Goal: Communication & Community: Answer question/provide support

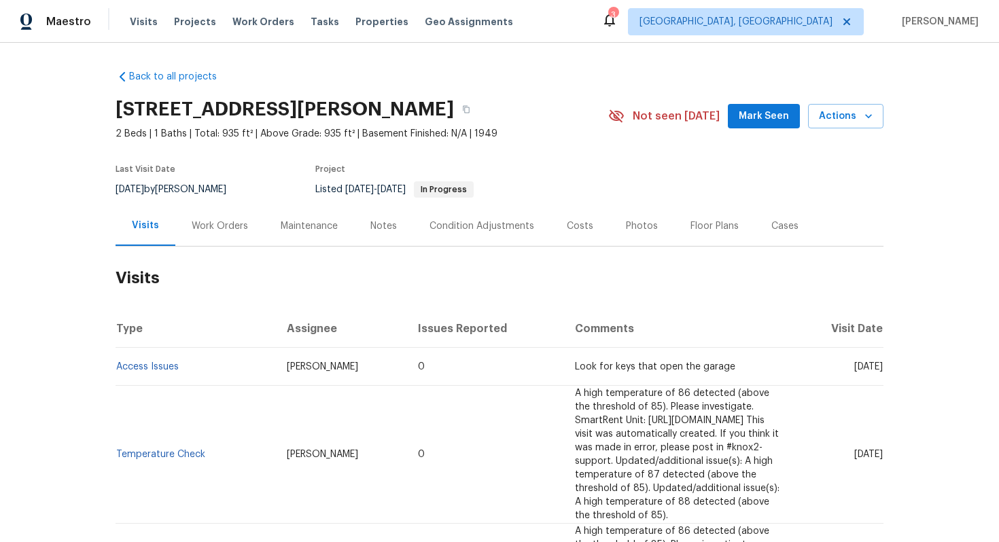
click at [215, 232] on div "Work Orders" at bounding box center [220, 226] width 56 height 14
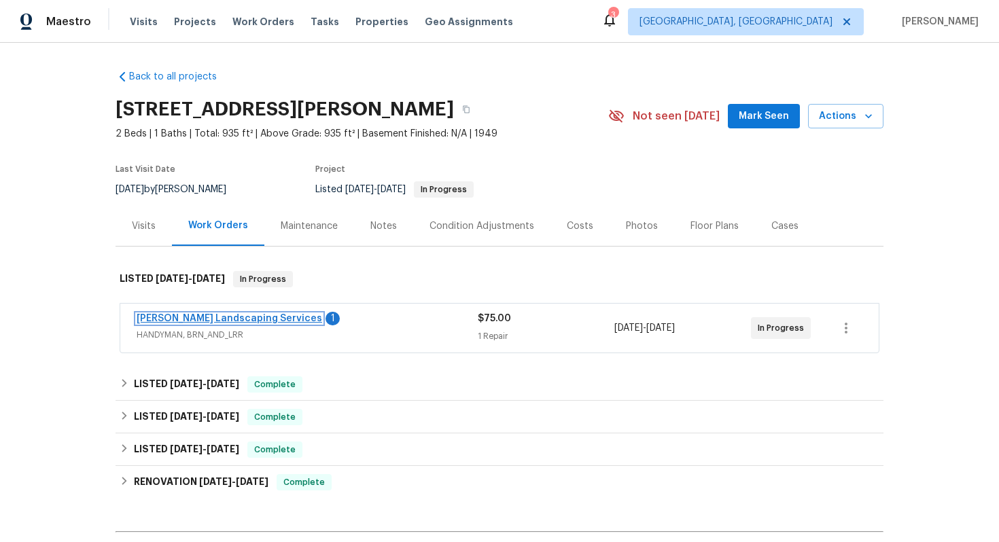
click at [205, 317] on link "[PERSON_NAME] Landscaping Services" at bounding box center [229, 319] width 185 height 10
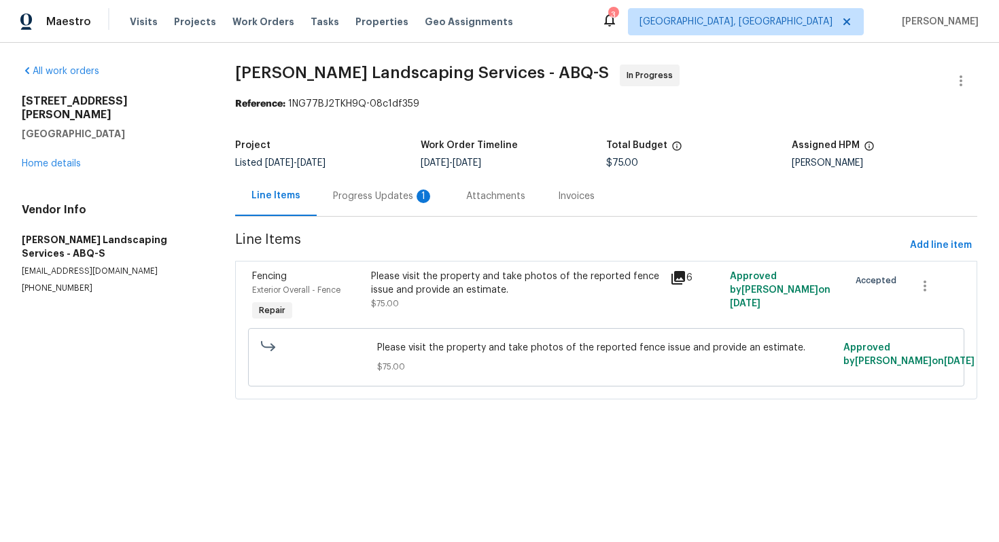
click at [372, 192] on div "Progress Updates 1" at bounding box center [383, 197] width 101 height 14
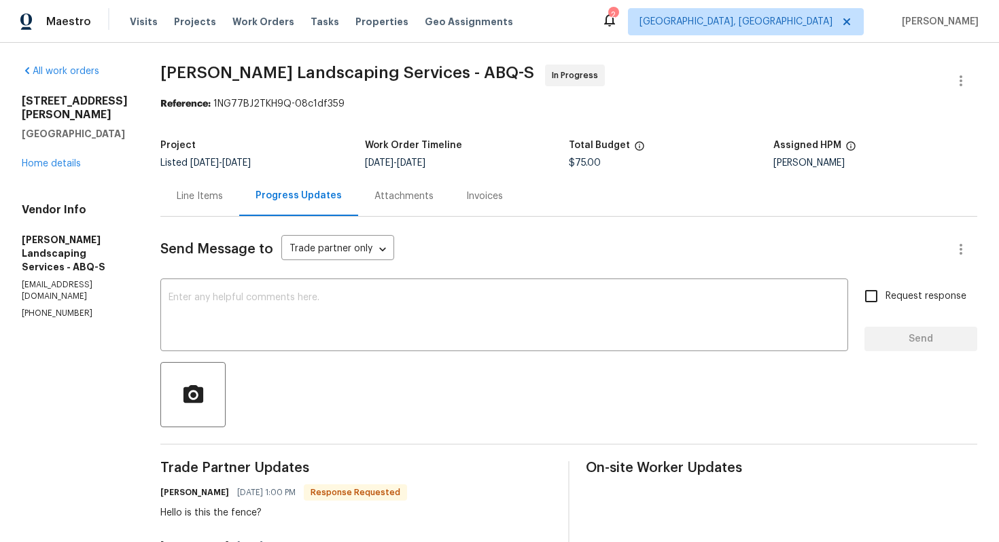
click at [217, 196] on div "Line Items" at bounding box center [200, 197] width 46 height 14
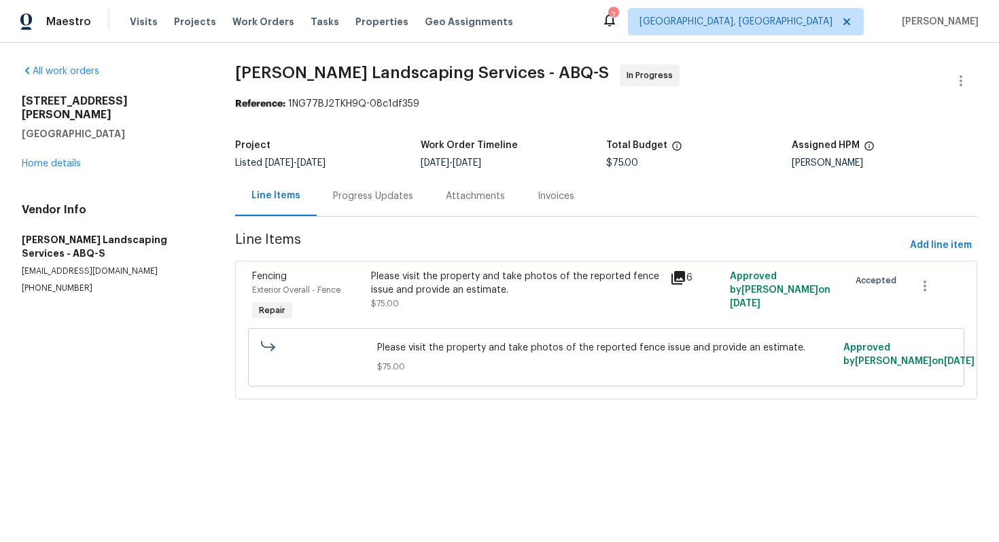
click at [417, 269] on div "Please visit the property and take photos of the reported fence issue and provi…" at bounding box center [516, 297] width 298 height 62
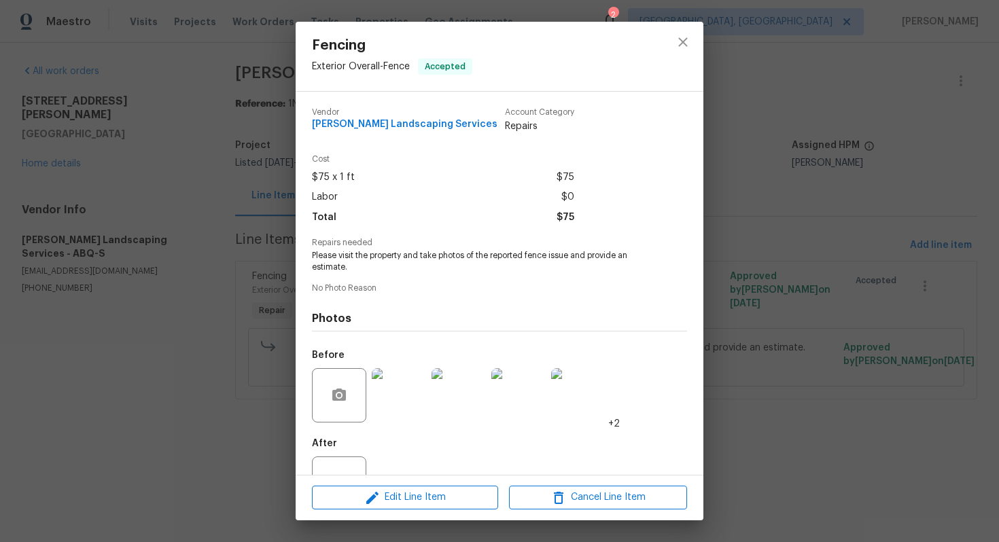
scroll to position [50, 0]
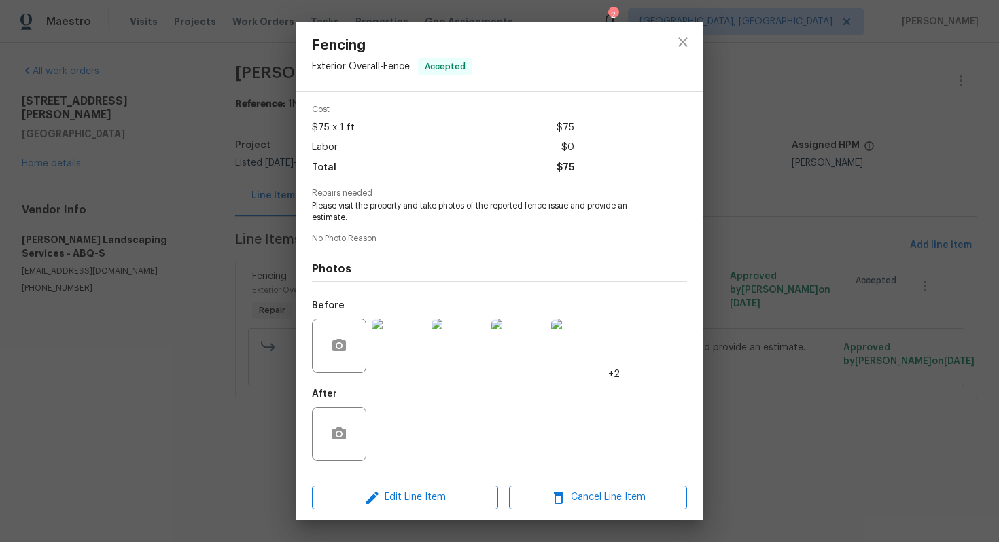
click at [401, 351] on img at bounding box center [399, 346] width 54 height 54
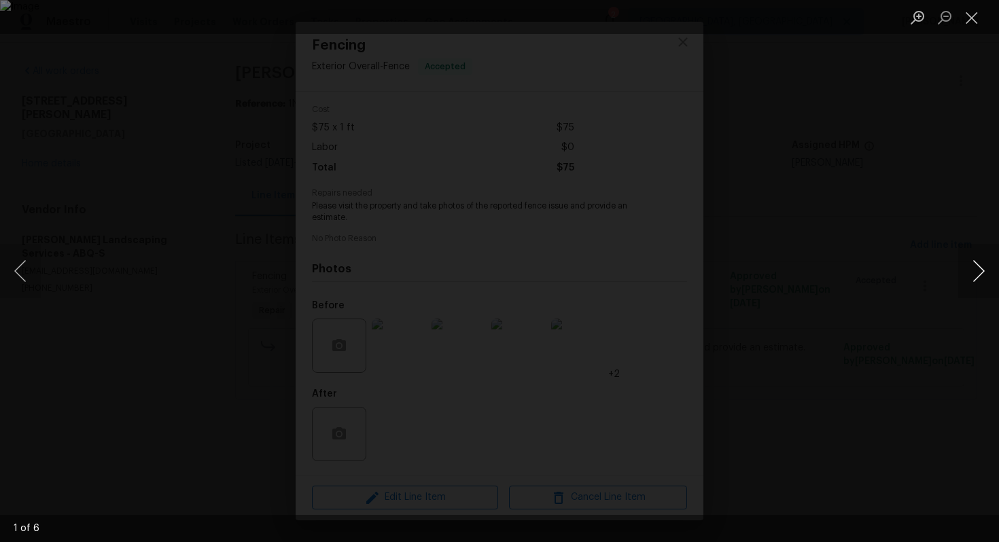
click at [975, 268] on button "Next image" at bounding box center [978, 271] width 41 height 54
click at [975, 277] on button "Next image" at bounding box center [978, 271] width 41 height 54
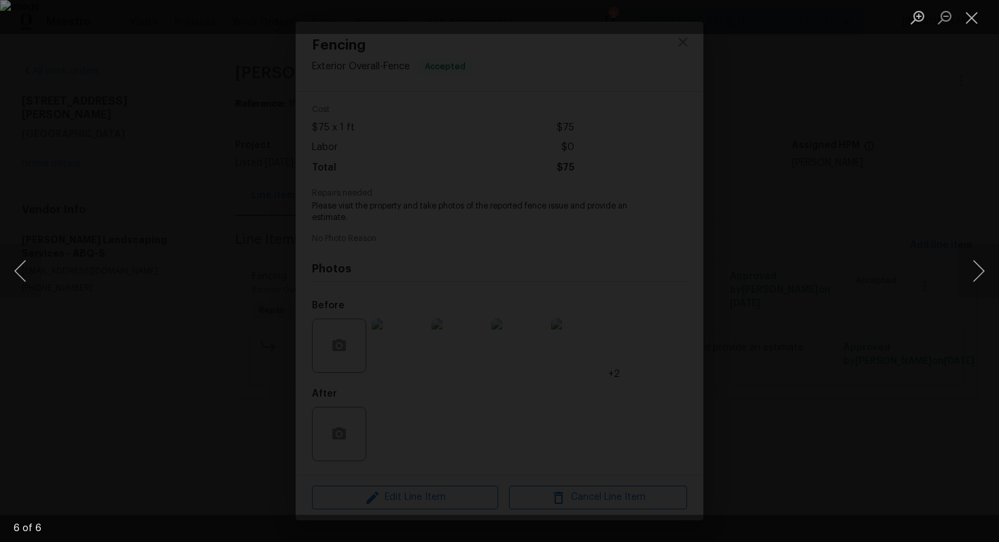
click at [915, 258] on div "Lightbox" at bounding box center [499, 271] width 999 height 542
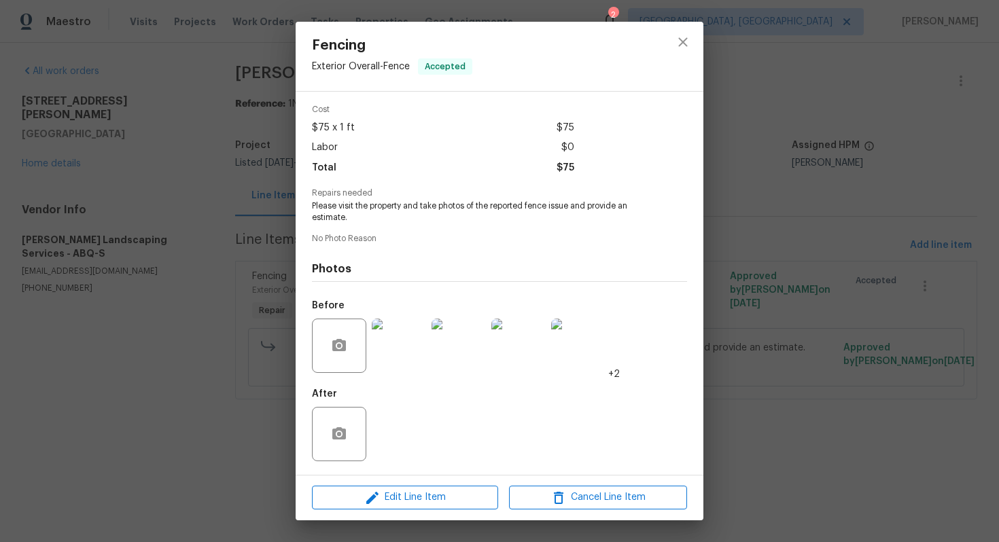
click at [768, 271] on div "Fencing Exterior Overall - Fence Accepted Vendor Rodriguez Landscaping Services…" at bounding box center [499, 271] width 999 height 542
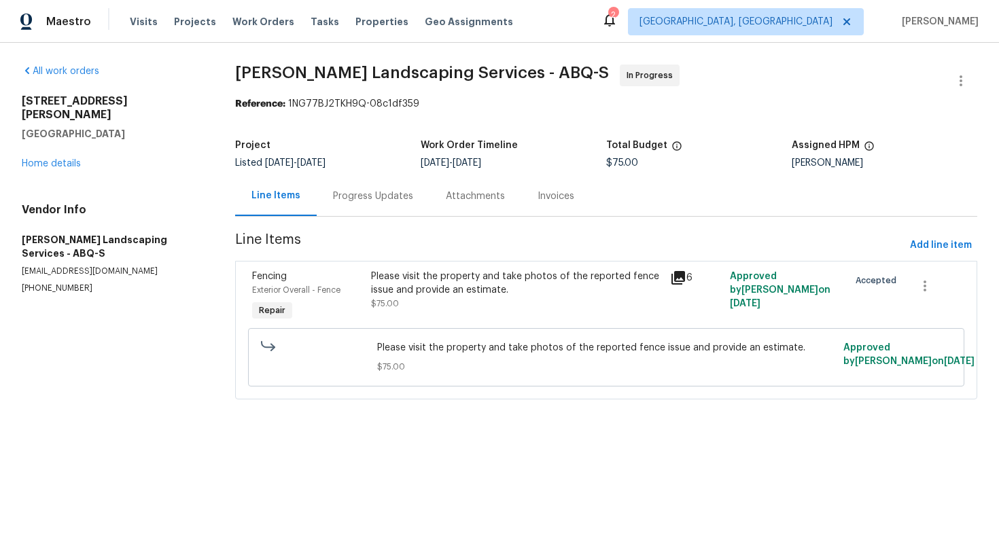
click at [374, 206] on div "Progress Updates" at bounding box center [373, 196] width 113 height 40
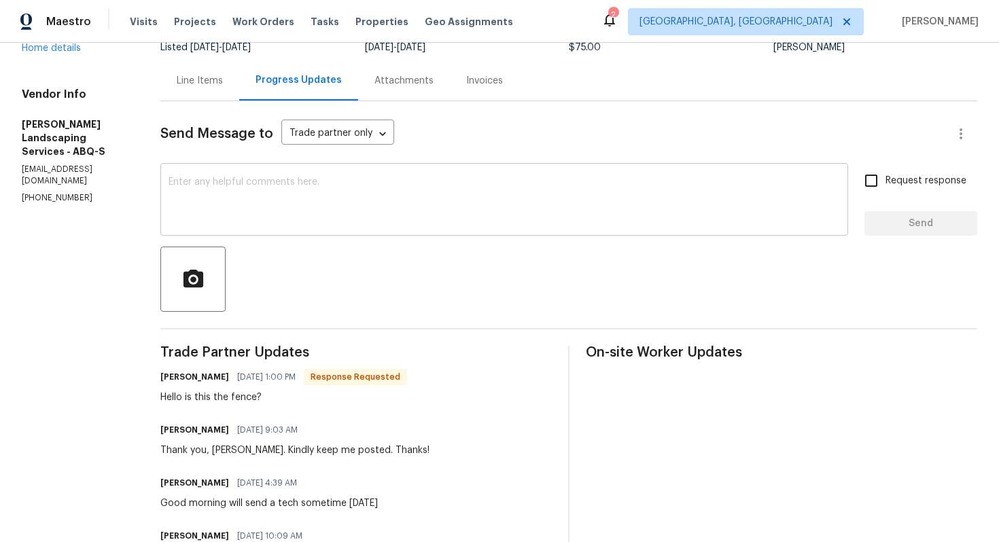
scroll to position [116, 0]
click at [206, 378] on h6 "Josue Rodriguez" at bounding box center [194, 377] width 69 height 14
copy h6 "Josue"
click at [368, 210] on textarea at bounding box center [503, 201] width 671 height 48
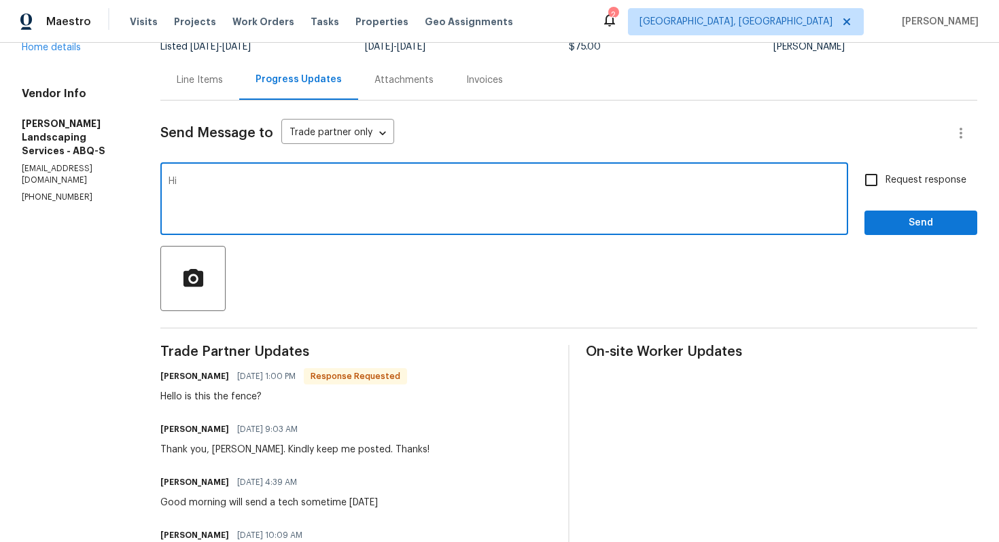
paste textarea "Josue"
click at [532, 182] on textarea "Hi Josue, I can understand the question after seeing the photos. What woud be t…" at bounding box center [503, 201] width 671 height 48
click at [613, 186] on textarea "Hi Josue, I can understand the question after seeing the photos. What would be …" at bounding box center [503, 201] width 671 height 48
click at [234, 399] on div "Hello is this the fence?" at bounding box center [283, 397] width 247 height 14
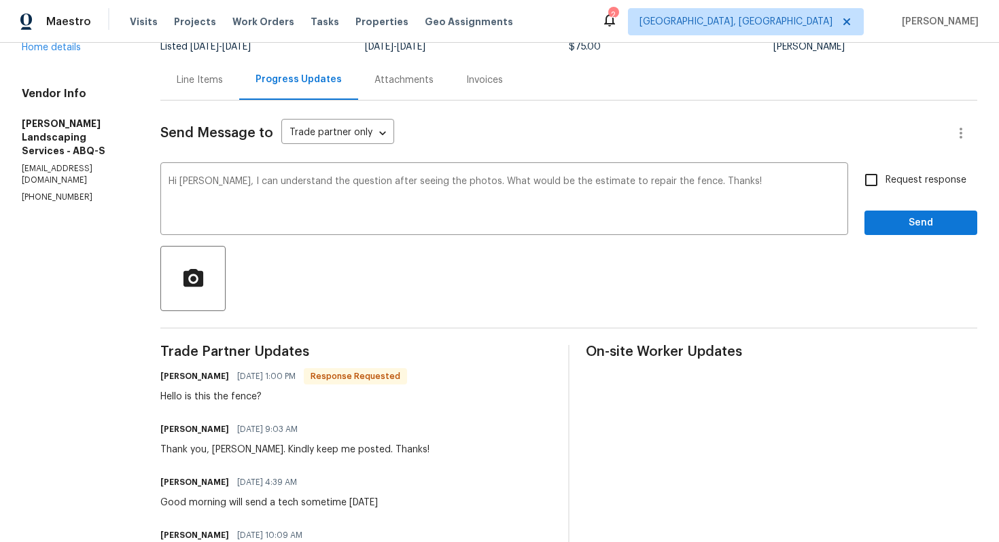
click at [234, 399] on div "Hello is this the fence?" at bounding box center [283, 397] width 247 height 14
copy div "Hello is this the fence?"
click at [375, 185] on textarea "Hi Josue, I can understand the question after seeing the photos. What would be …" at bounding box center [503, 201] width 671 height 48
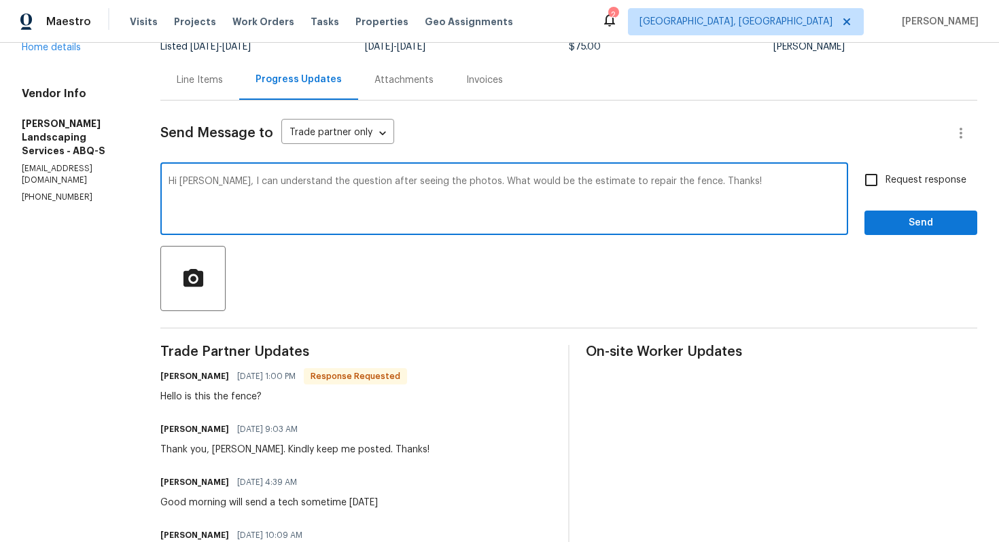
click at [375, 185] on textarea "Hi Josue, I can understand the question after seeing the photos. What would be …" at bounding box center [503, 201] width 671 height 48
paste textarea "I understand your question after reviewing the photos. Could you please provide…"
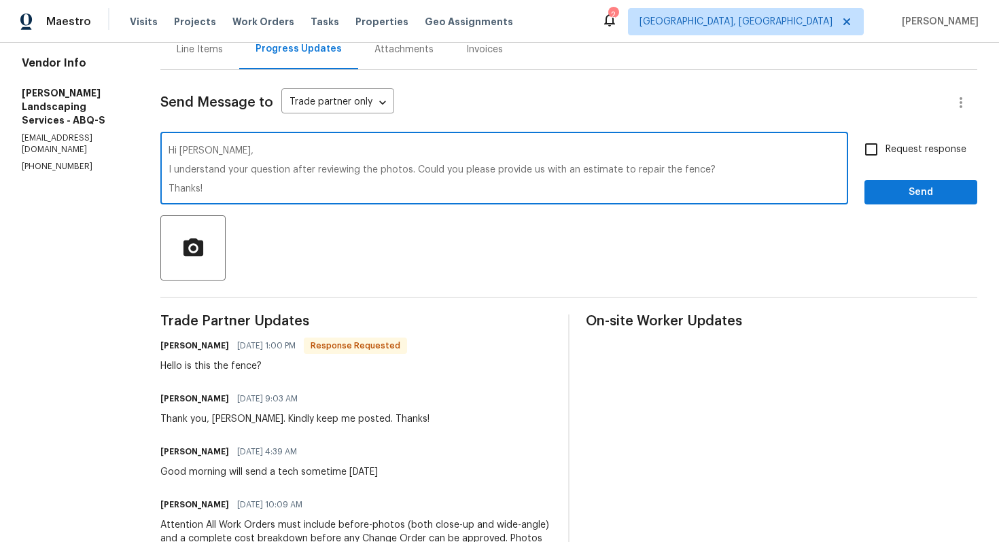
scroll to position [128, 0]
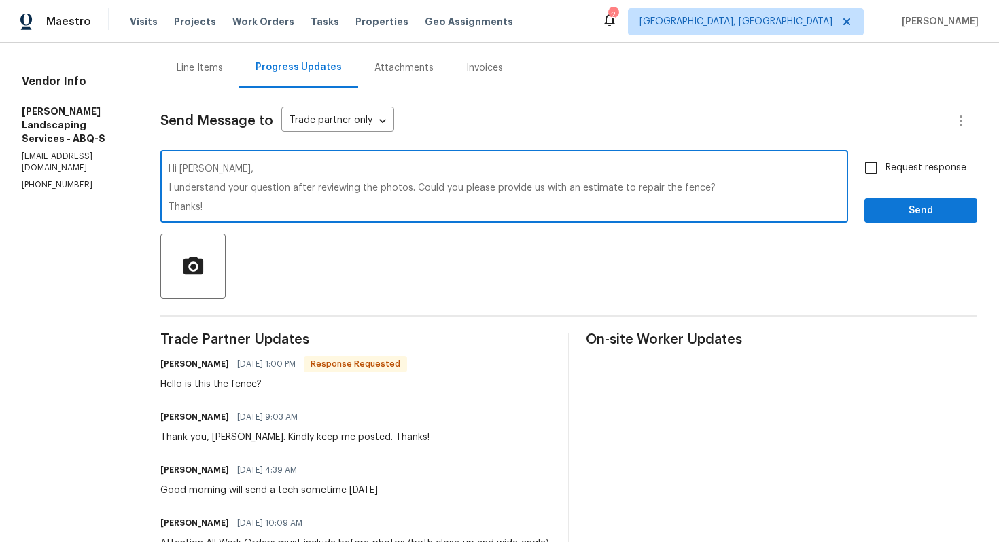
type textarea "Hi Josue, I understand your question after reviewing the photos. Could you plea…"
click at [883, 169] on input "Request response" at bounding box center [871, 168] width 29 height 29
checkbox input "true"
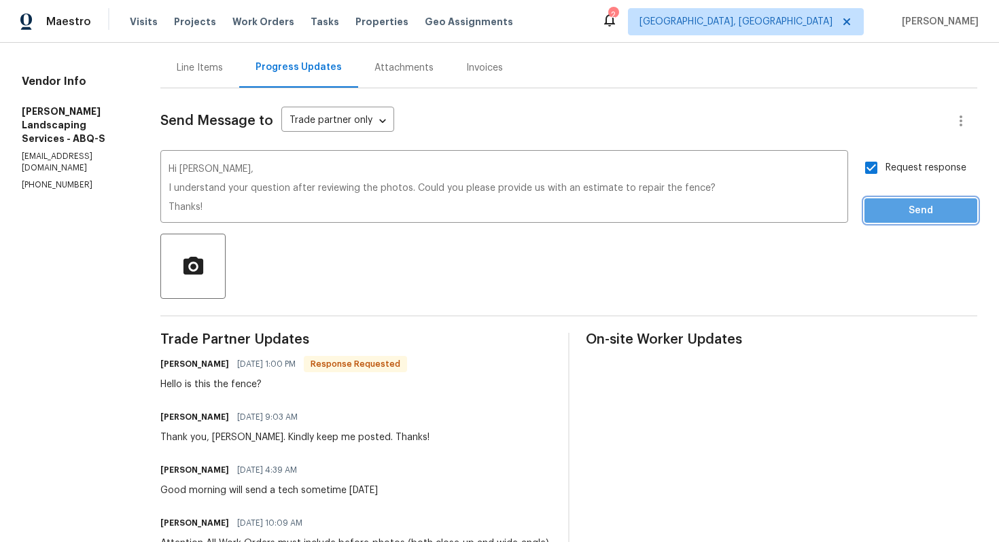
click at [891, 209] on span "Send" at bounding box center [920, 210] width 91 height 17
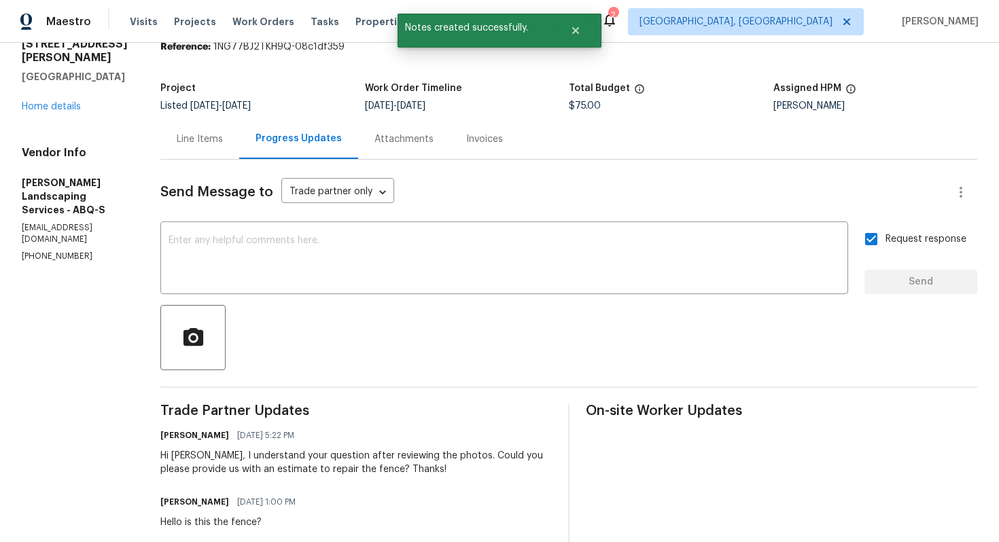
scroll to position [201, 0]
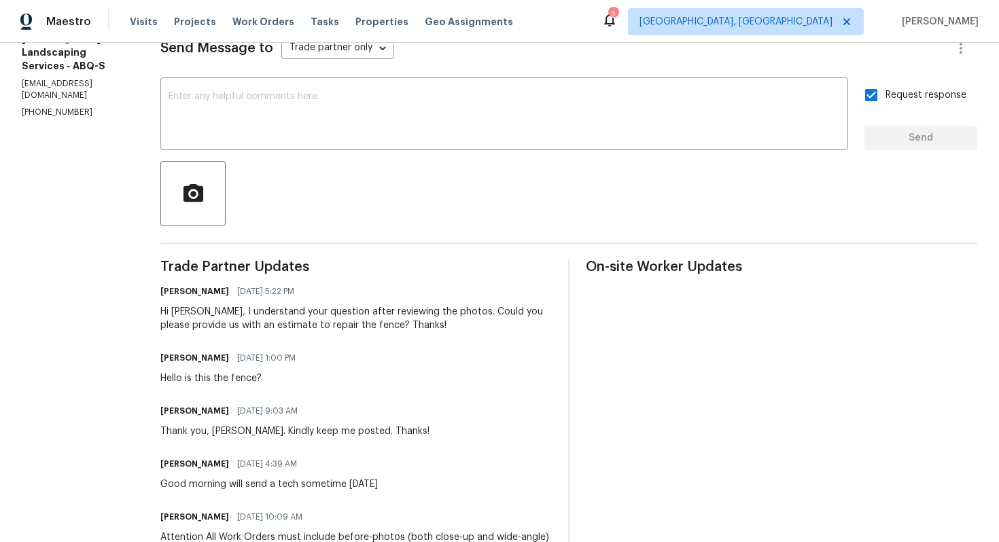
click at [247, 380] on div "Hello is this the fence?" at bounding box center [231, 379] width 143 height 14
copy div "Hello is this the fence?"
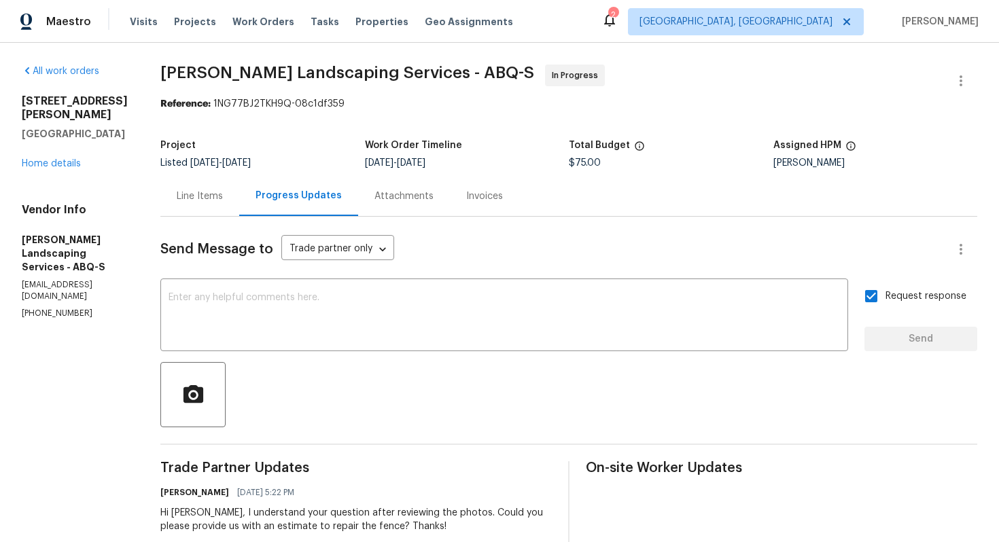
click at [589, 167] on span "$75.00" at bounding box center [585, 163] width 32 height 10
click at [54, 159] on link "Home details" at bounding box center [51, 164] width 59 height 10
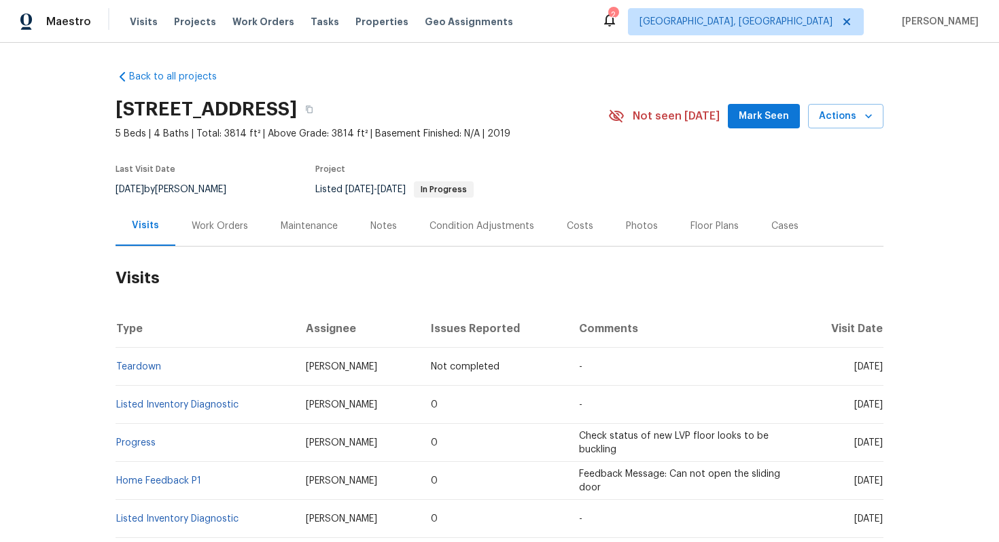
click at [219, 219] on div "Work Orders" at bounding box center [220, 226] width 56 height 14
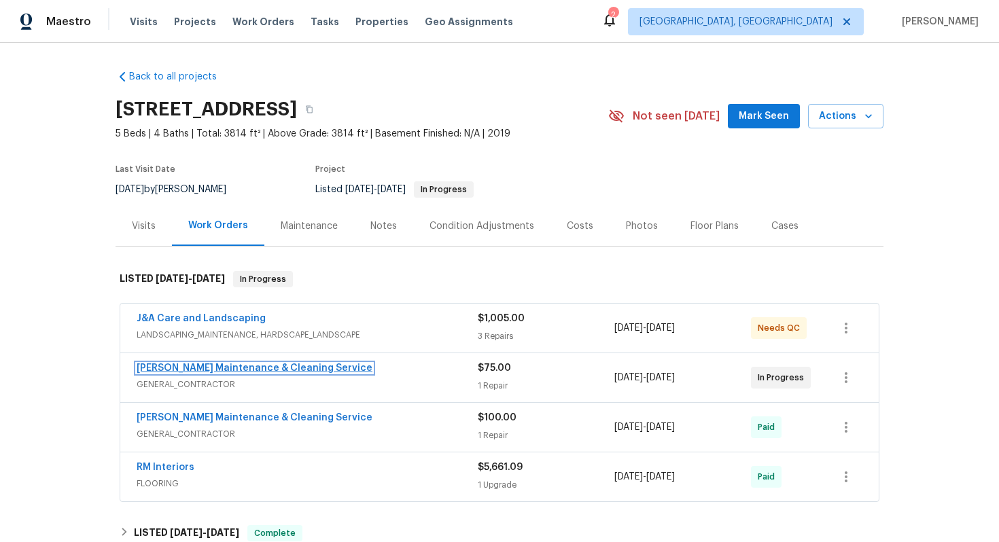
click at [273, 368] on link "Baker's Maintenance & Cleaning Service" at bounding box center [255, 368] width 236 height 10
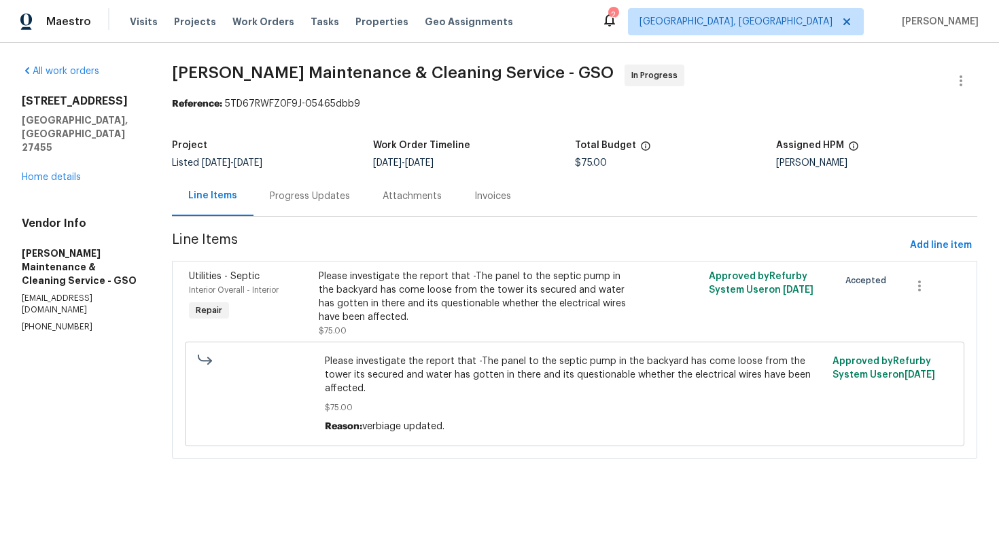
click at [312, 203] on div "Progress Updates" at bounding box center [309, 196] width 113 height 40
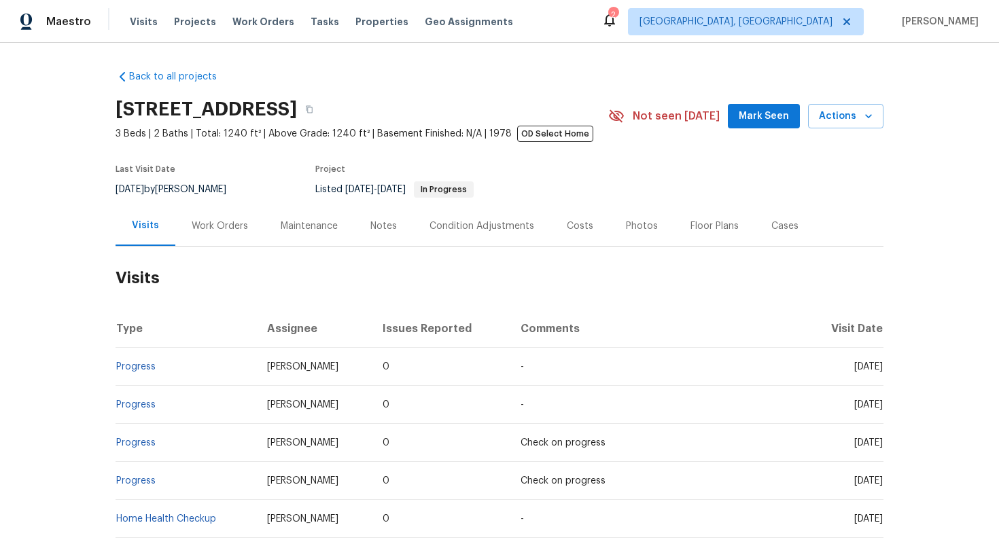
click at [221, 238] on div "Work Orders" at bounding box center [219, 226] width 89 height 40
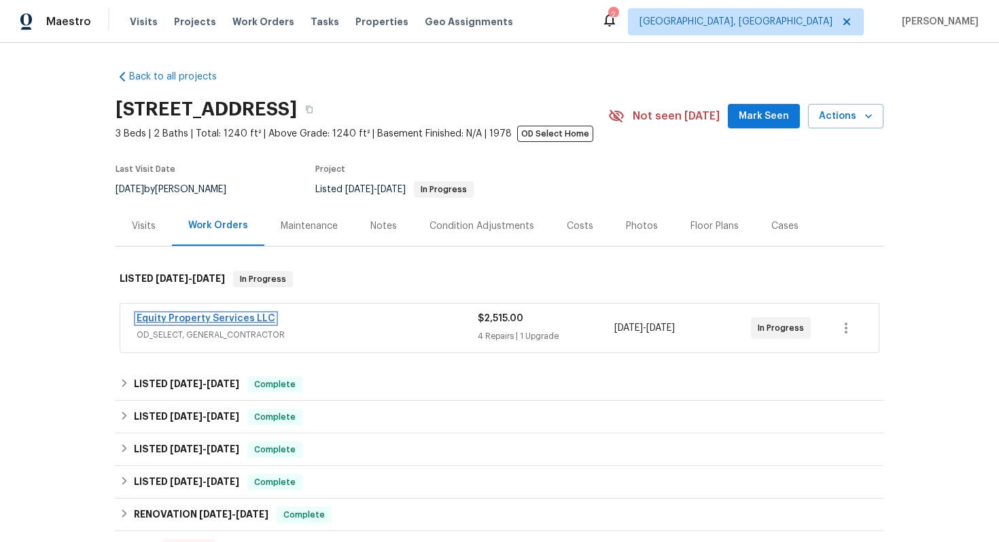
click at [183, 317] on link "Equity Property Services LLC" at bounding box center [206, 319] width 139 height 10
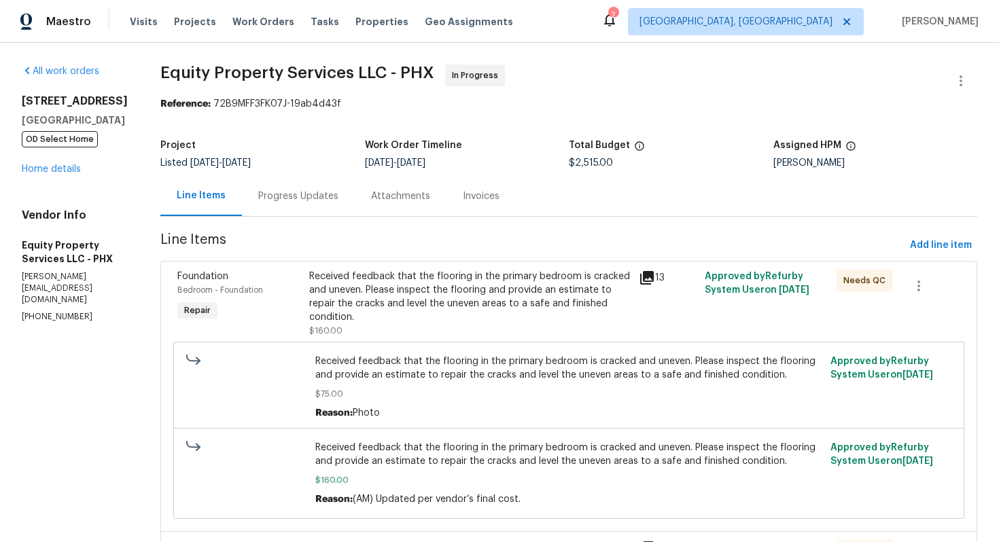
click at [286, 199] on div "Progress Updates" at bounding box center [298, 197] width 80 height 14
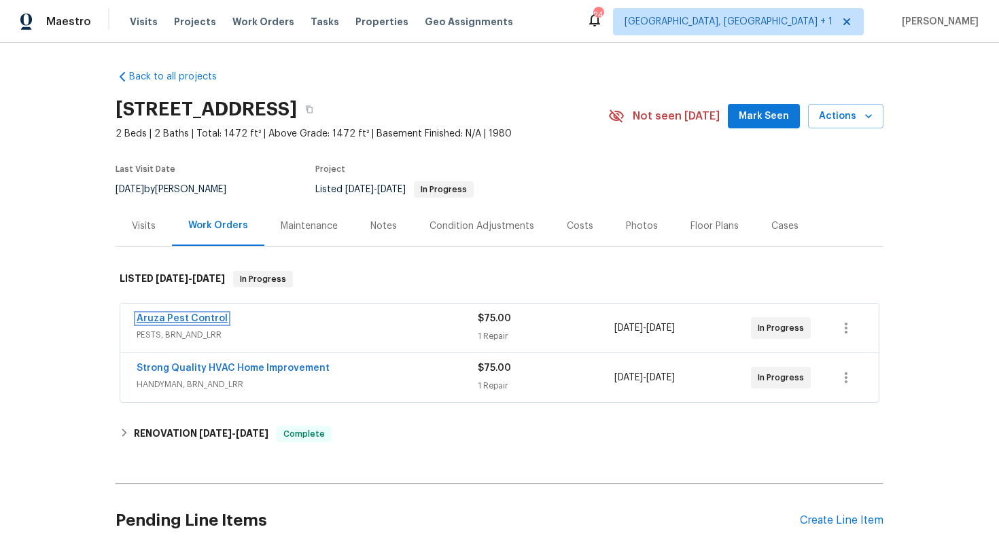
click at [187, 318] on link "Aruza Pest Control" at bounding box center [182, 319] width 91 height 10
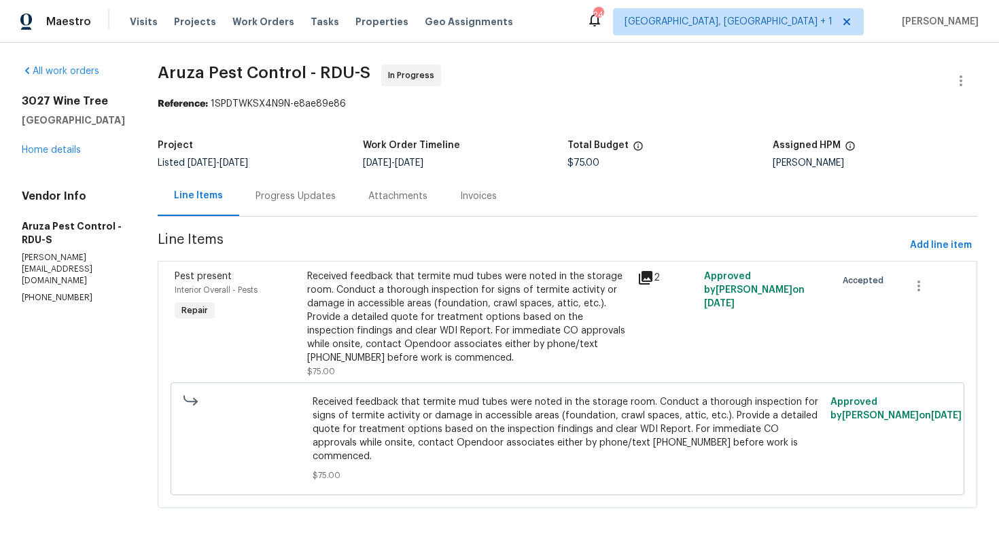
click at [300, 198] on div "Progress Updates" at bounding box center [295, 197] width 80 height 14
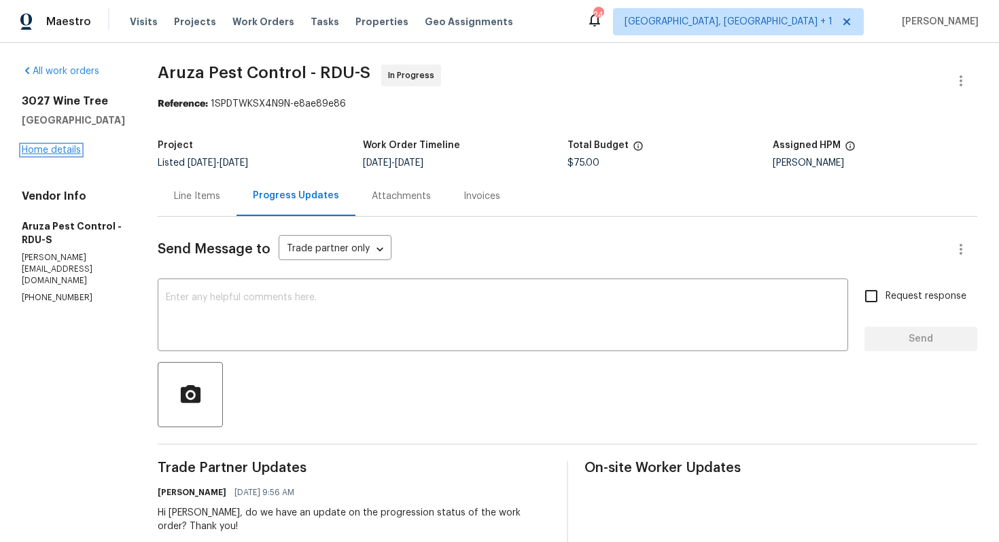
click at [67, 153] on link "Home details" at bounding box center [51, 150] width 59 height 10
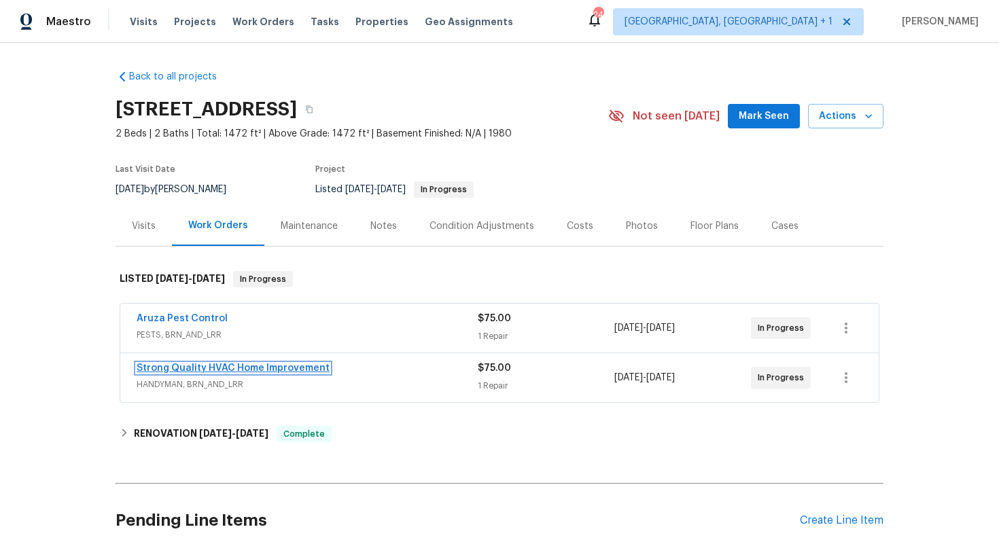
click at [280, 366] on link "Strong Quality HVAC Home Improvement" at bounding box center [233, 368] width 193 height 10
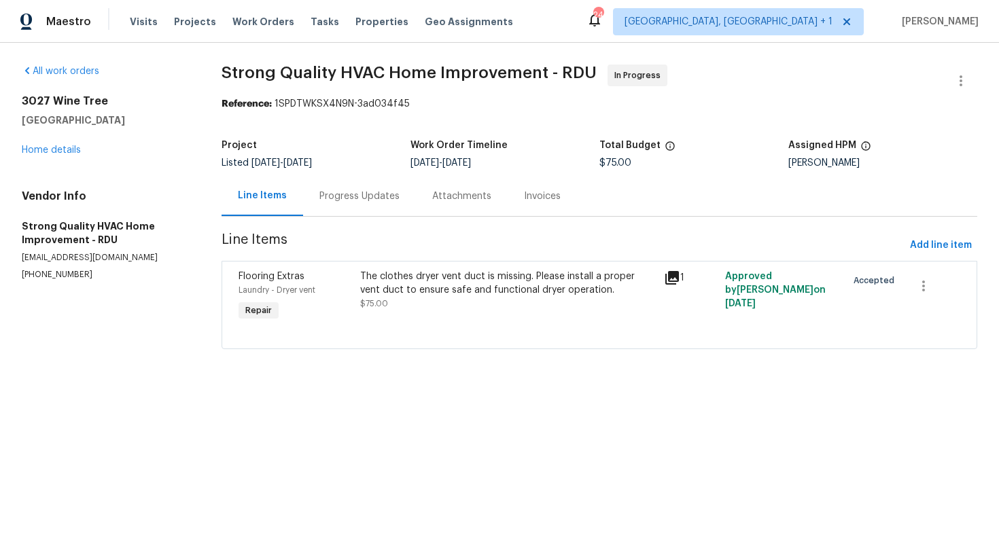
click at [344, 199] on div "Progress Updates" at bounding box center [359, 197] width 80 height 14
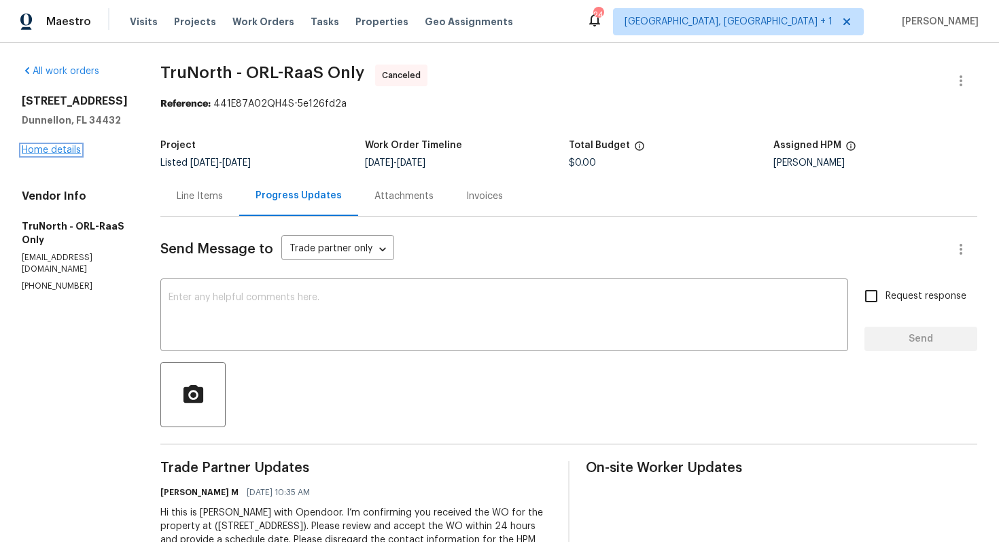
click at [46, 151] on link "Home details" at bounding box center [51, 150] width 59 height 10
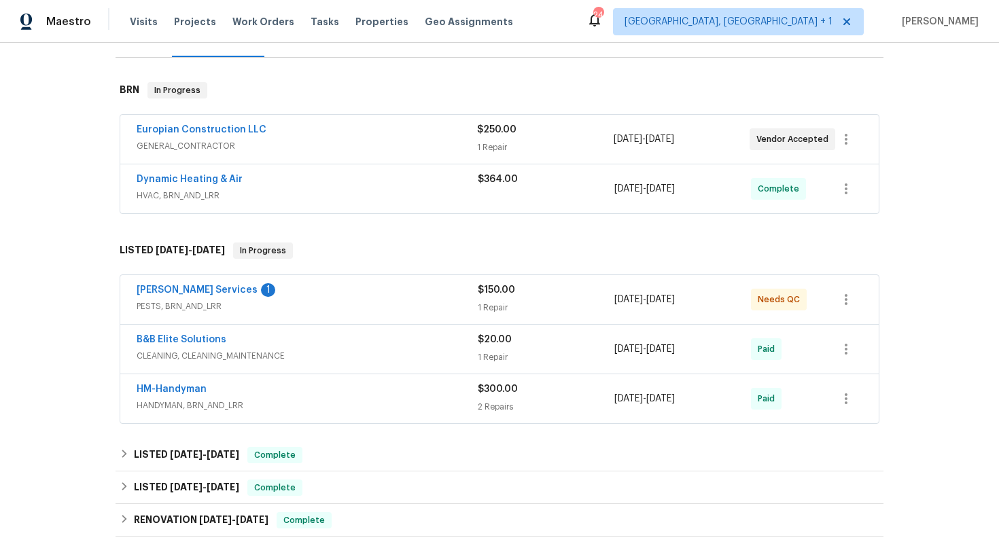
scroll to position [192, 0]
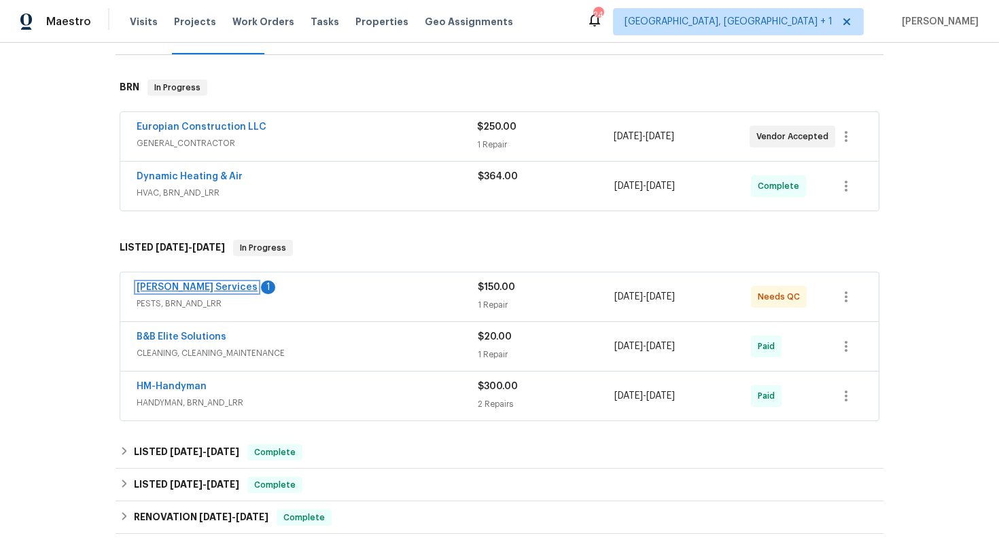
click at [167, 287] on link "Massey Services" at bounding box center [197, 288] width 121 height 10
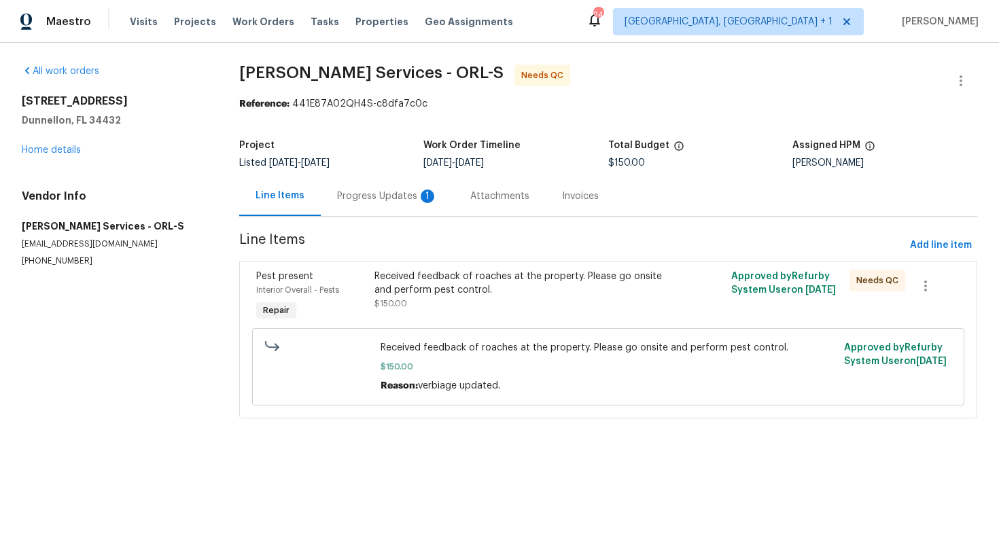
click at [377, 194] on div "Progress Updates 1" at bounding box center [387, 197] width 101 height 14
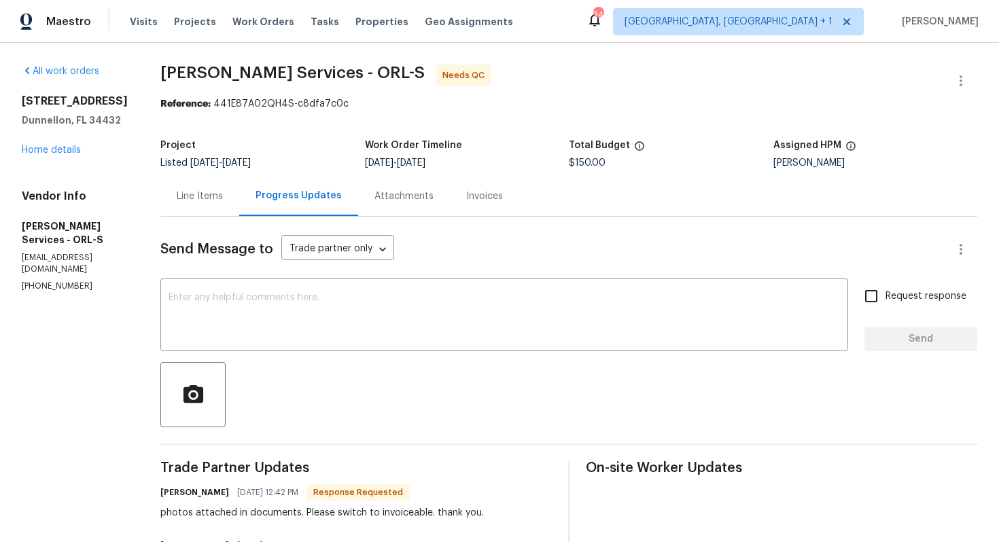
click at [239, 209] on div "Line Items" at bounding box center [199, 196] width 79 height 40
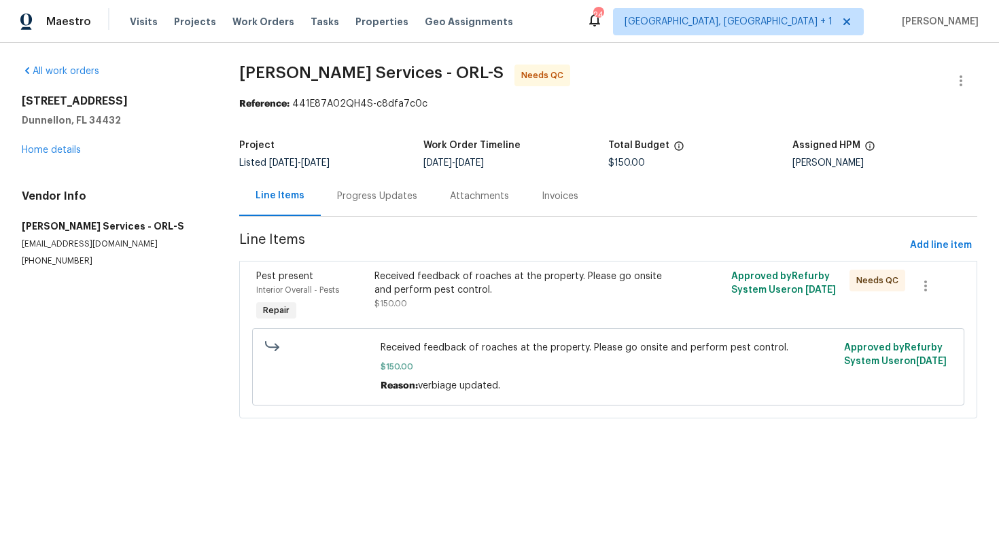
click at [419, 285] on div "Received feedback of roaches at the property. Please go onsite and perform pest…" at bounding box center [518, 283] width 289 height 27
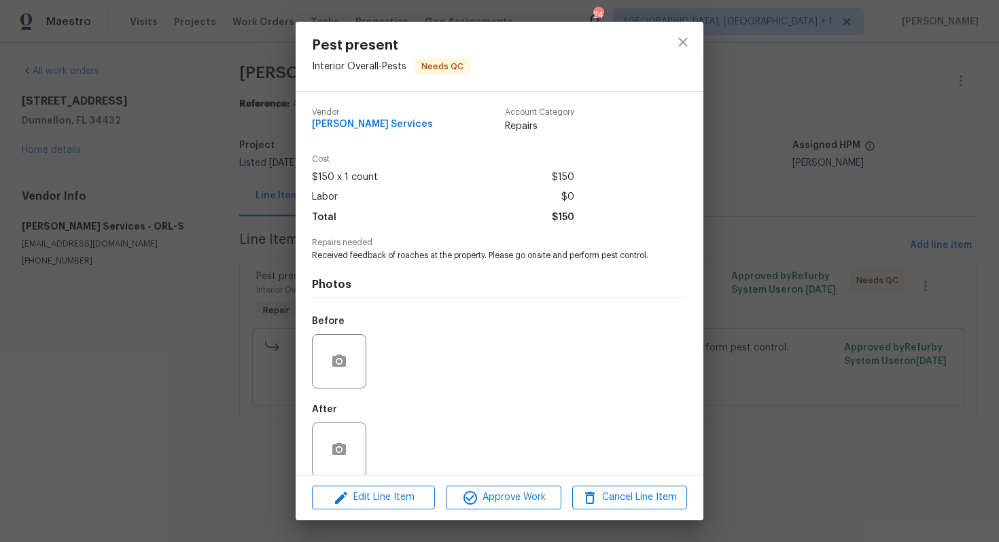
click at [720, 211] on div "Pest present Interior Overall - Pests Needs QC Vendor Massey Services Account C…" at bounding box center [499, 271] width 999 height 542
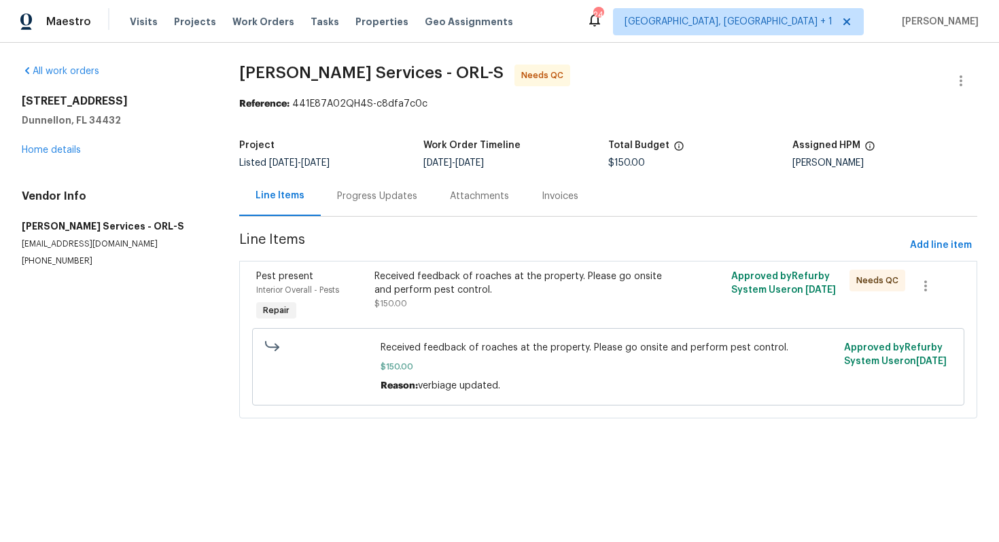
click at [382, 200] on div "Progress Updates" at bounding box center [377, 197] width 80 height 14
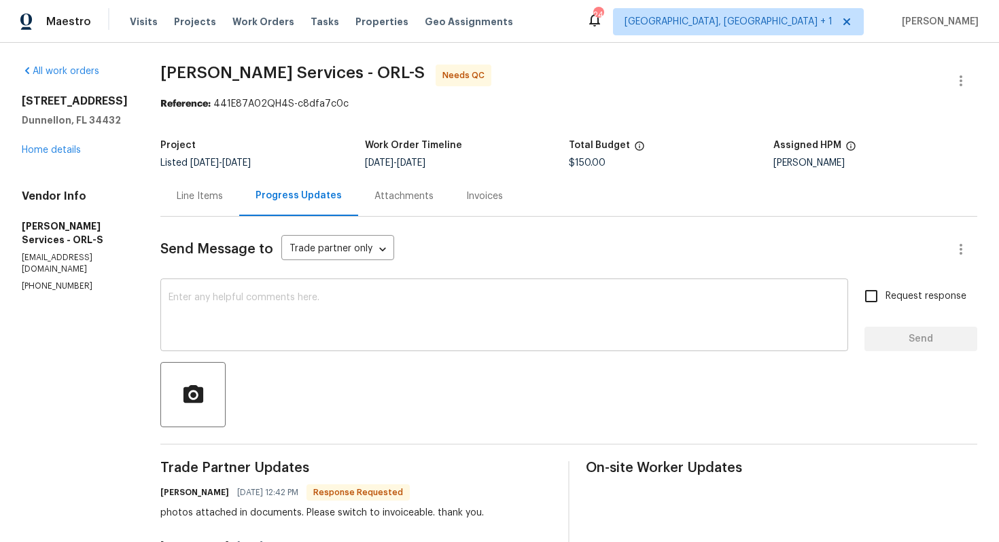
scroll to position [154, 0]
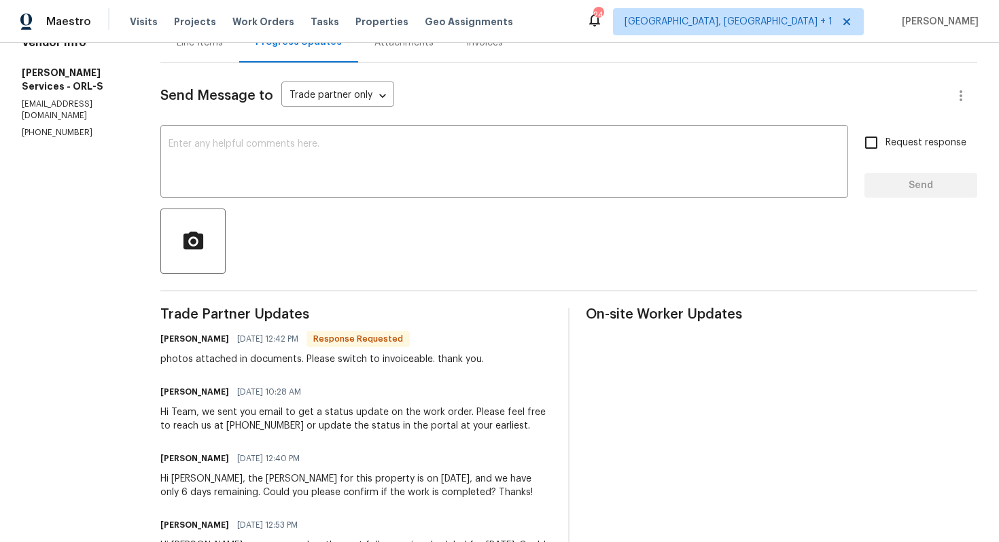
click at [216, 334] on h6 "Tishá Smith" at bounding box center [194, 339] width 69 height 14
copy h6 "Tishá"
click at [443, 162] on textarea at bounding box center [503, 163] width 671 height 48
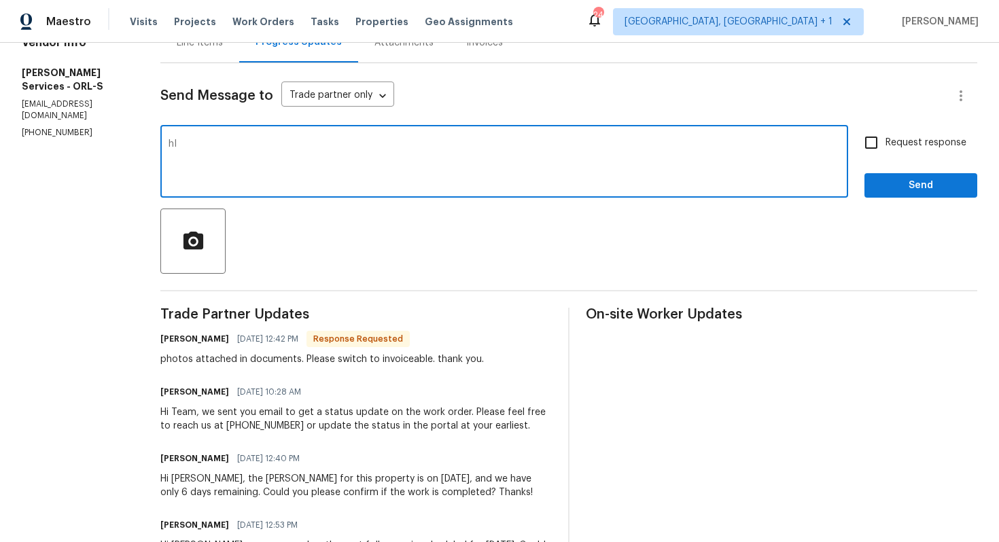
type textarea "h"
type textarea "H"
paste textarea "Tishá"
type textarea "Tishá, thank you for completing the job. WO is approved. Thanks!"
click at [907, 185] on span "Send" at bounding box center [920, 185] width 91 height 17
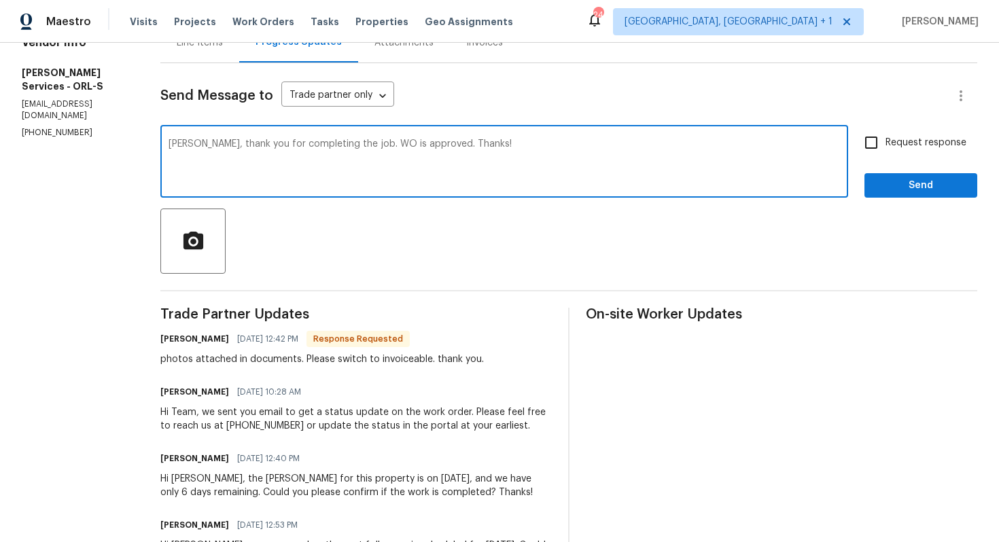
scroll to position [0, 0]
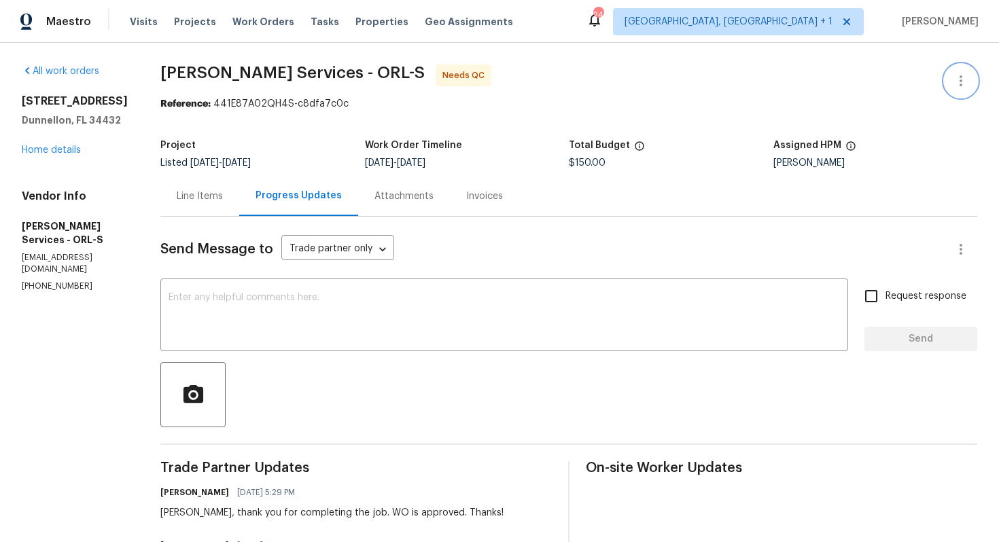
click at [958, 90] on button "button" at bounding box center [960, 81] width 33 height 33
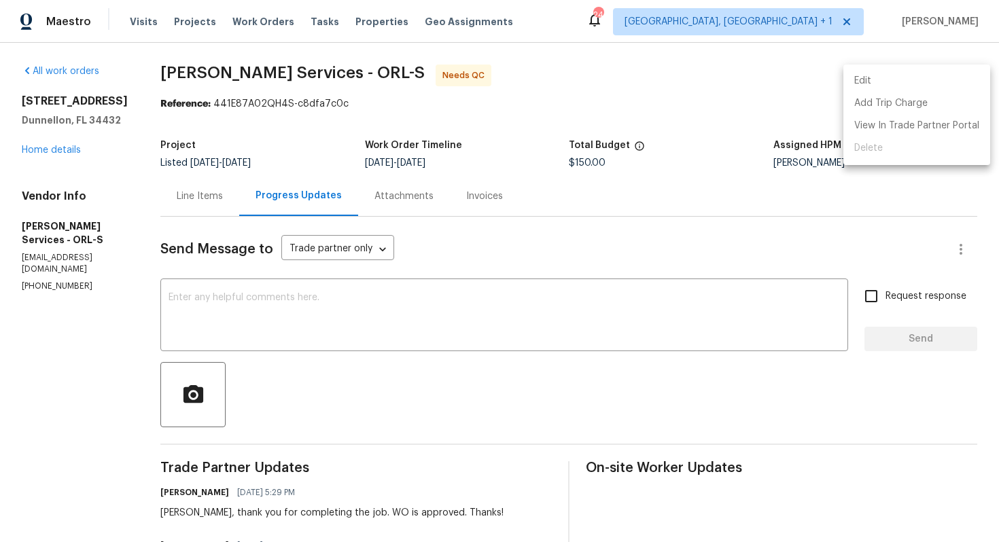
click at [896, 89] on li "Edit" at bounding box center [916, 81] width 147 height 22
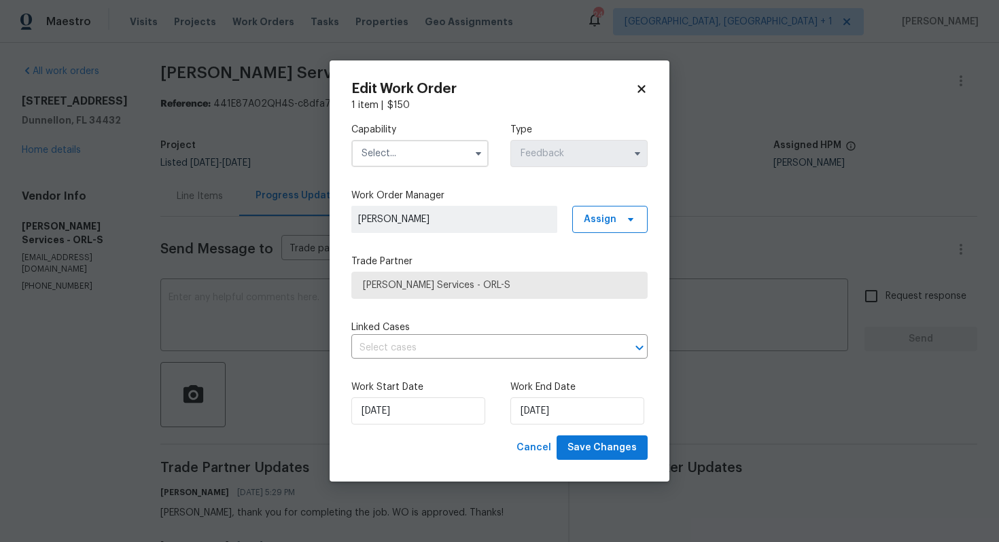
click at [437, 154] on input "text" at bounding box center [419, 153] width 137 height 27
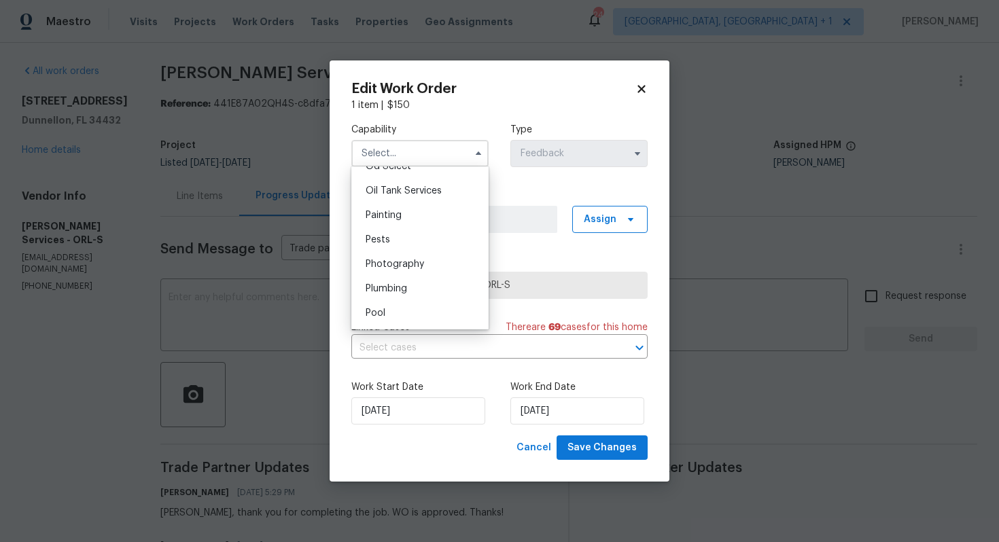
scroll to position [1110, 0]
click at [419, 240] on div "Pests" at bounding box center [420, 238] width 130 height 24
type input "Pests"
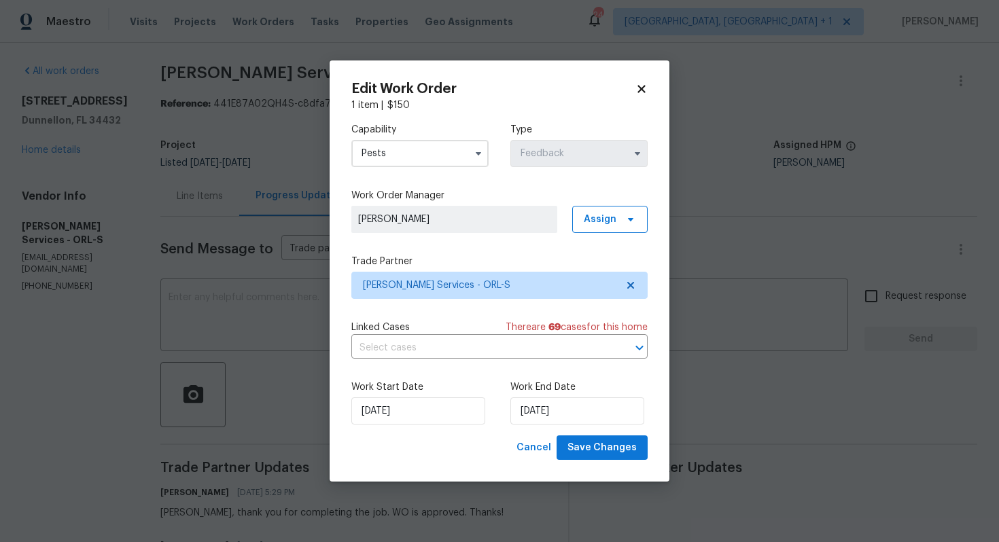
click at [425, 425] on div "Work Start Date 18/08/2025 Work End Date 20/08/2025" at bounding box center [499, 403] width 296 height 66
click at [437, 420] on input "18/08/2025" at bounding box center [418, 410] width 134 height 27
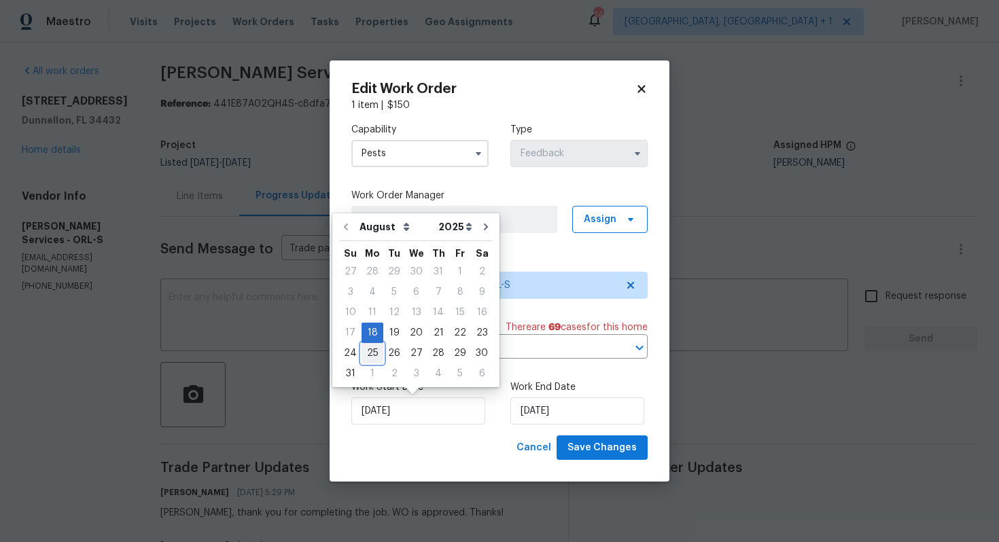
click at [367, 351] on div "25" at bounding box center [372, 353] width 22 height 19
type input "25/08/2025"
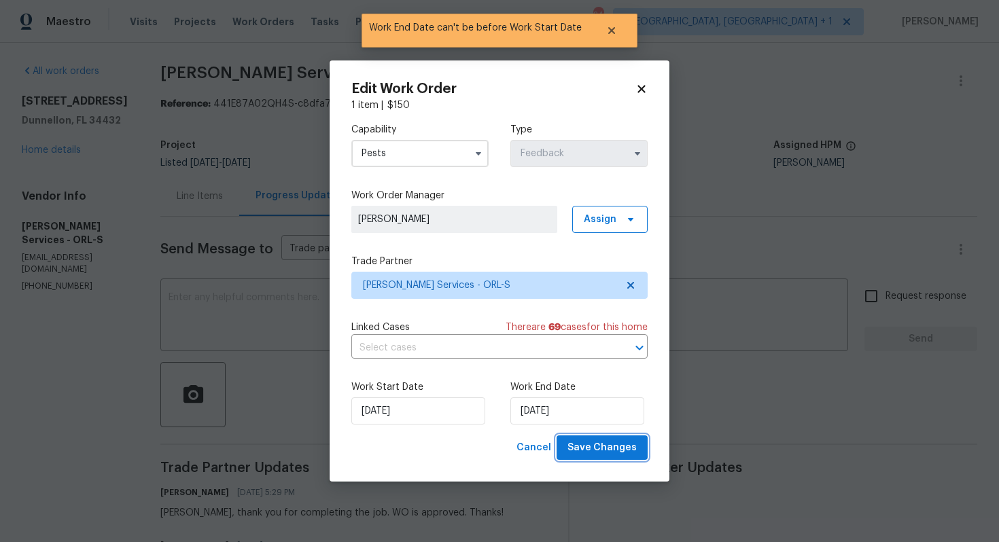
click at [603, 444] on span "Save Changes" at bounding box center [601, 448] width 69 height 17
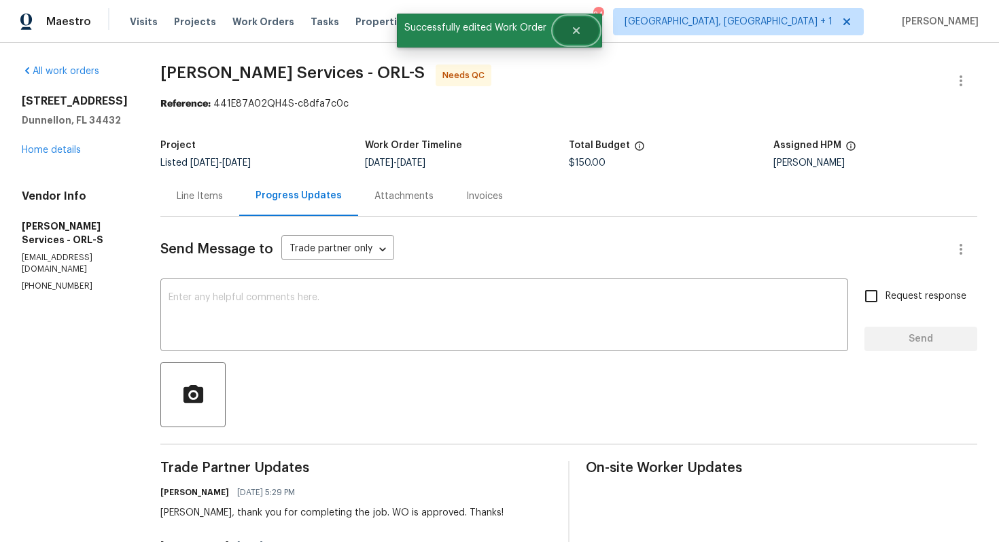
click at [580, 39] on button "Close" at bounding box center [576, 30] width 45 height 27
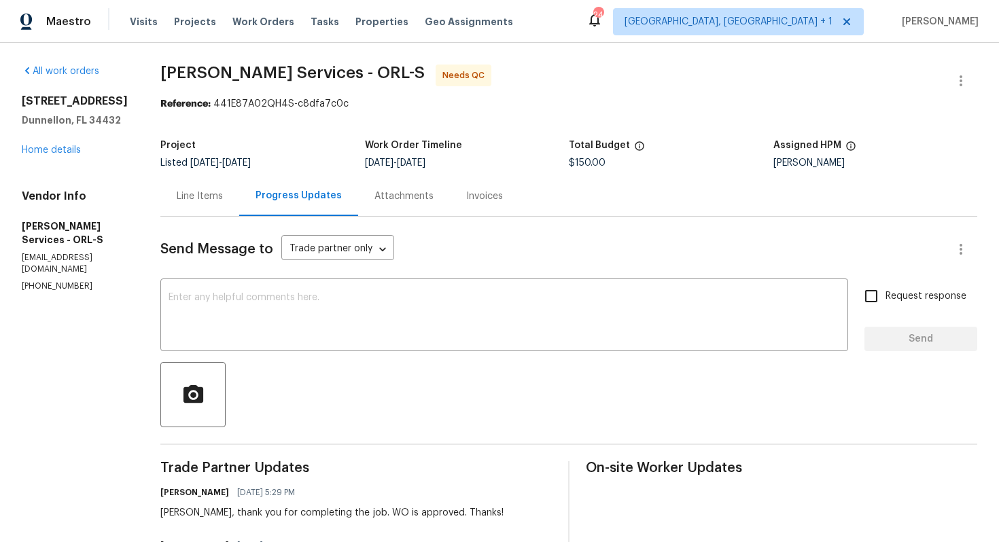
click at [239, 203] on div "Line Items" at bounding box center [199, 196] width 79 height 40
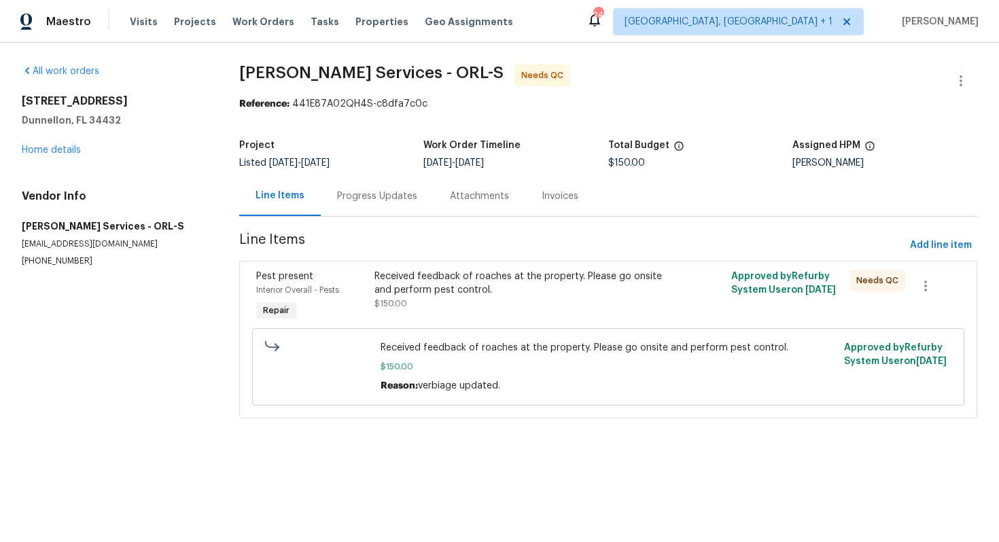
click at [546, 309] on div "Received feedback of roaches at the property. Please go onsite and perform pest…" at bounding box center [518, 290] width 289 height 41
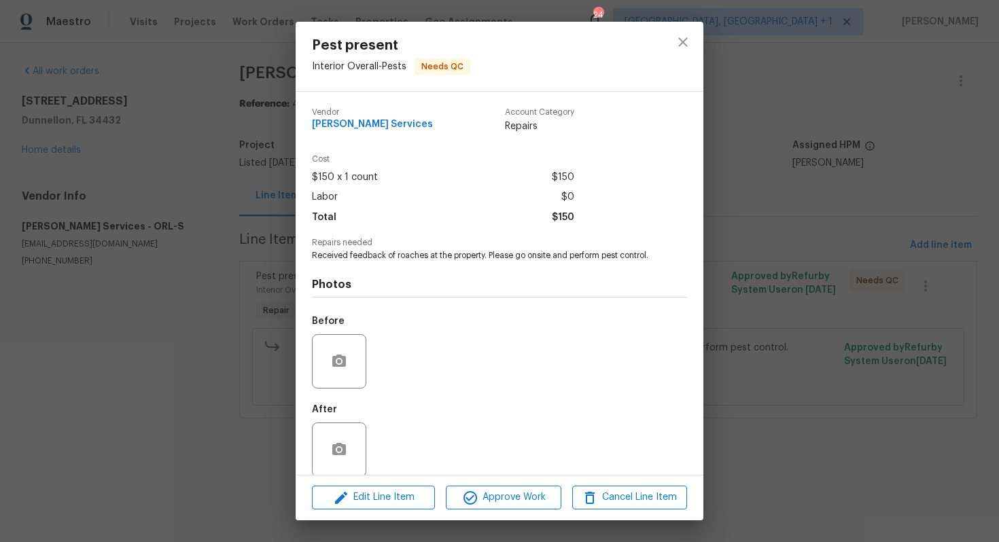
scroll to position [27, 0]
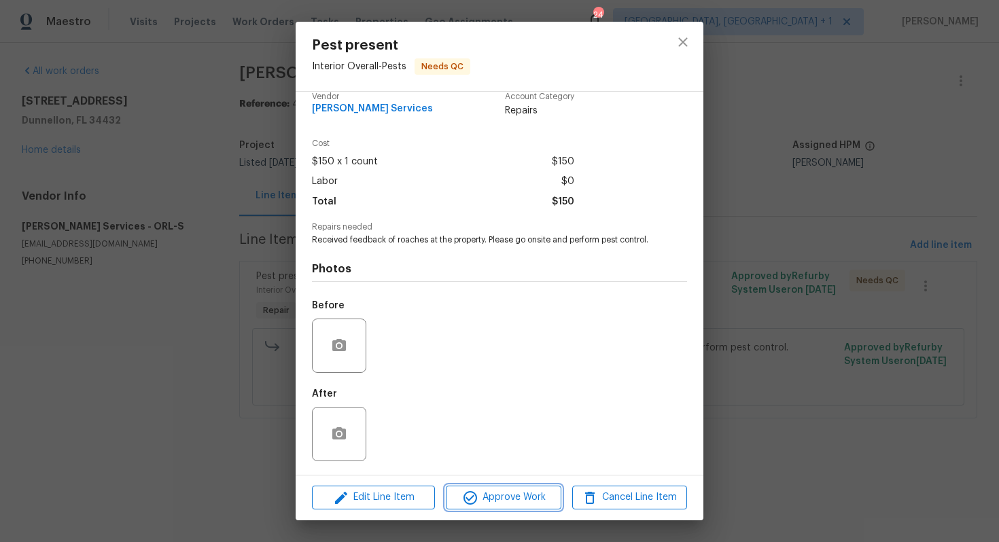
click at [480, 505] on span "Approve Work" at bounding box center [503, 497] width 107 height 17
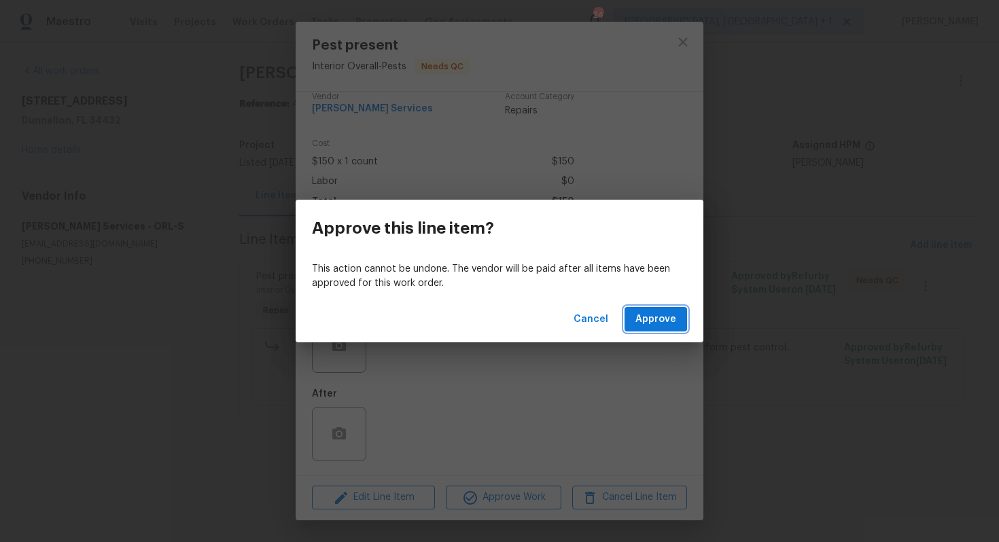
click at [653, 310] on button "Approve" at bounding box center [655, 319] width 62 height 25
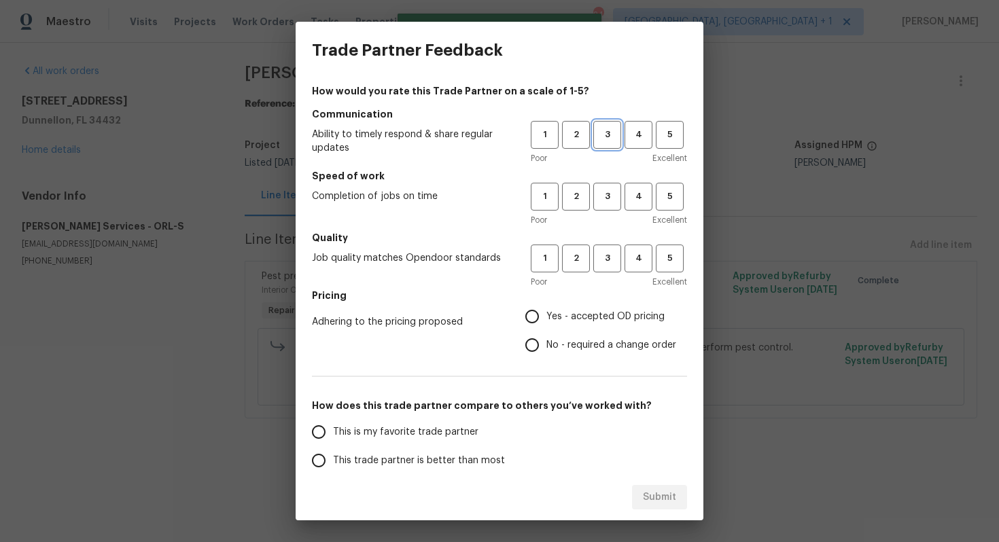
click at [598, 137] on span "3" at bounding box center [606, 135] width 25 height 16
click at [604, 199] on span "3" at bounding box center [606, 197] width 25 height 16
click at [604, 256] on span "3" at bounding box center [606, 259] width 25 height 16
click at [538, 340] on input "No - required a change order" at bounding box center [532, 345] width 29 height 29
radio input "true"
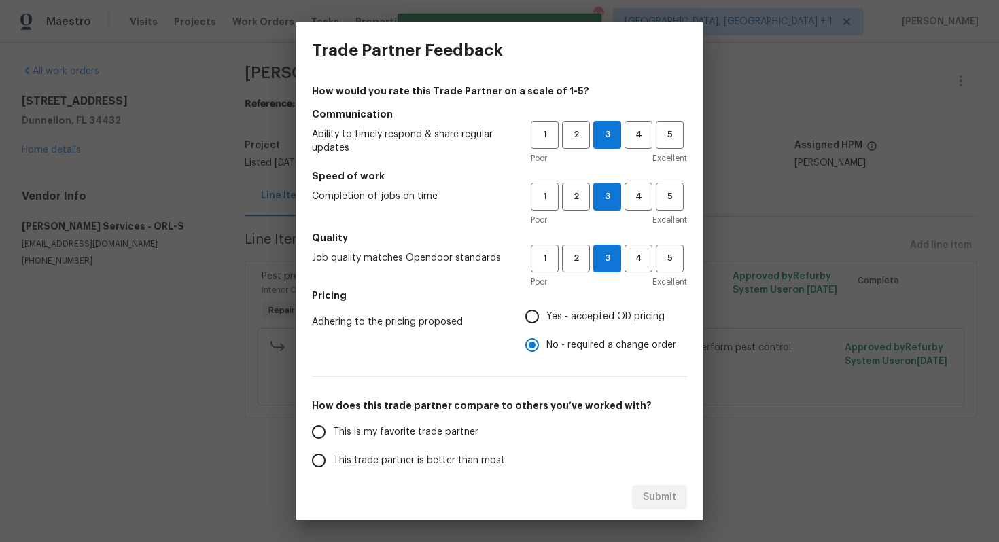
click at [418, 452] on label "This trade partner is better than most" at bounding box center [411, 460] width 215 height 29
click at [333, 452] on input "This trade partner is better than most" at bounding box center [318, 460] width 29 height 29
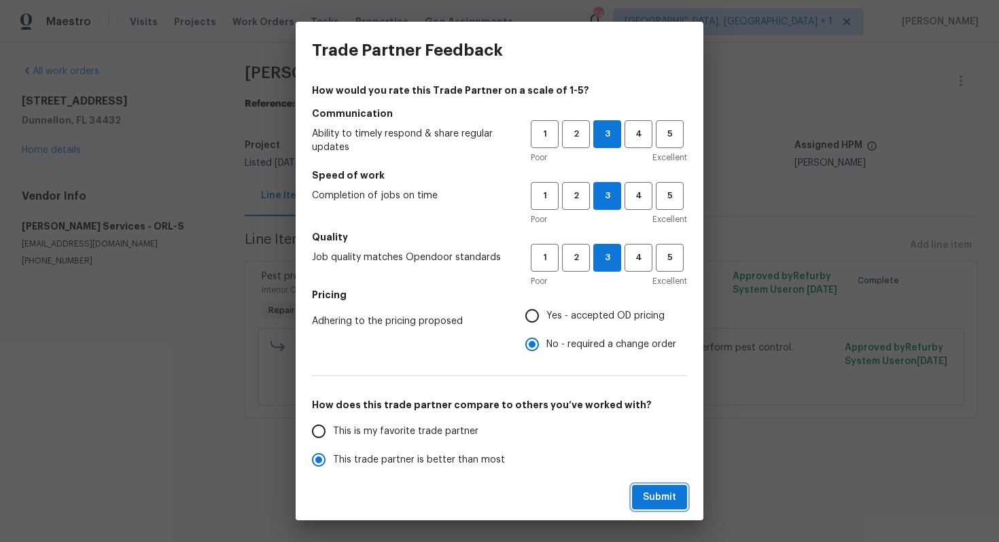
click at [671, 496] on span "Submit" at bounding box center [659, 497] width 33 height 17
radio input "true"
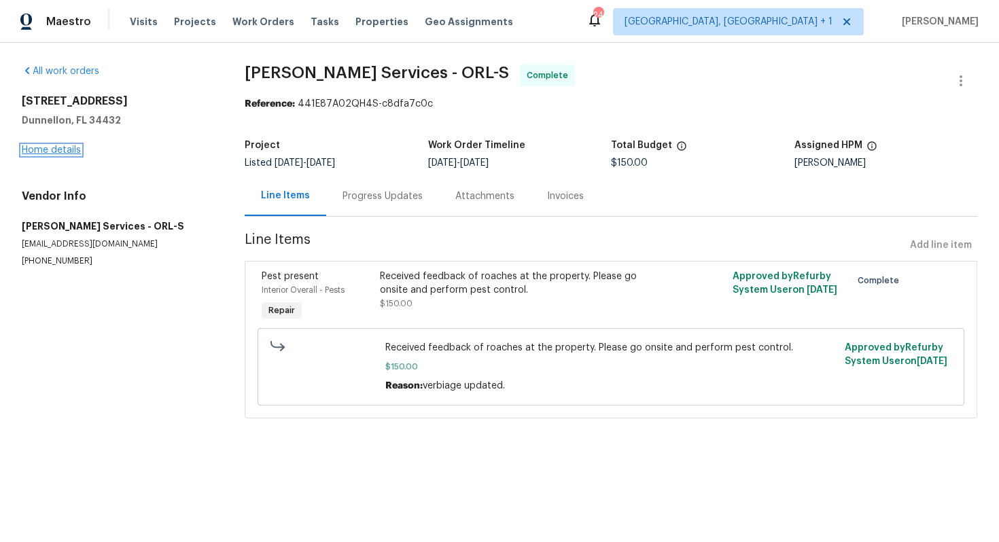
click at [67, 150] on link "Home details" at bounding box center [51, 150] width 59 height 10
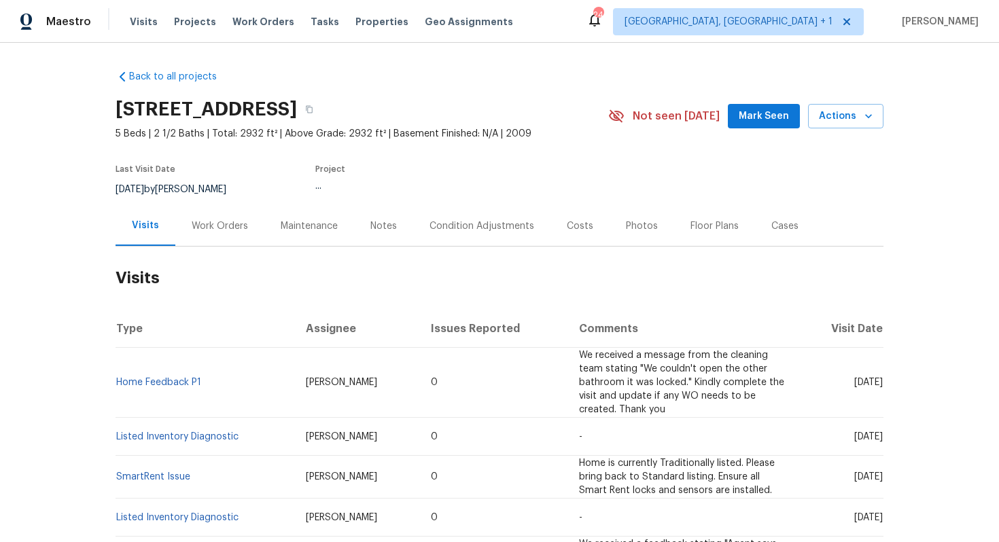
click at [213, 229] on div "Work Orders" at bounding box center [220, 226] width 56 height 14
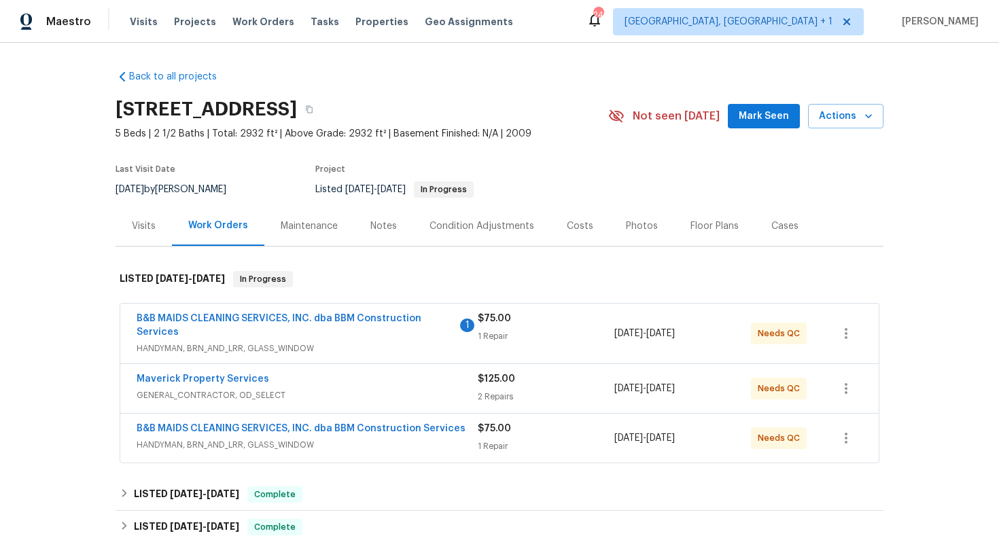
click at [531, 427] on div "$75.00" at bounding box center [546, 429] width 137 height 14
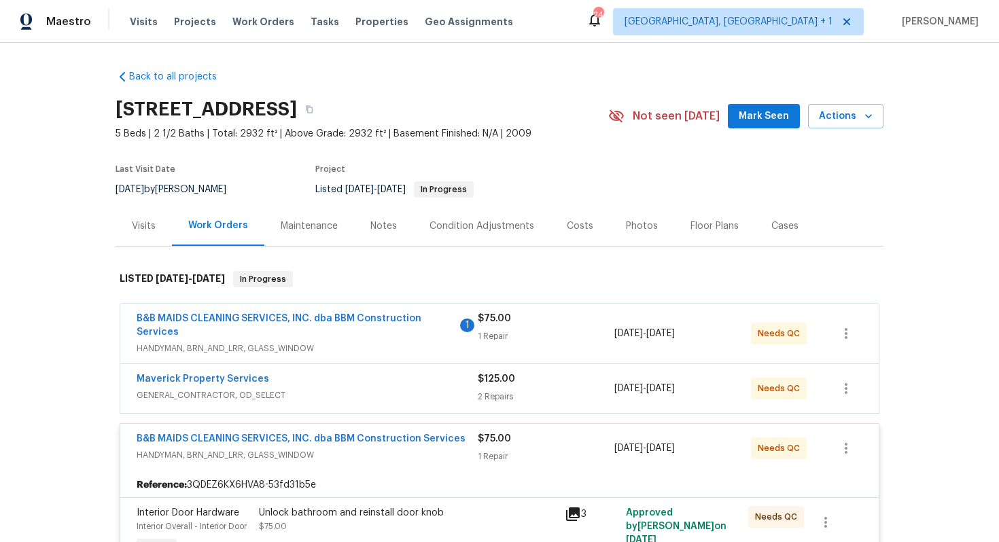
click at [531, 427] on div "B&B MAIDS CLEANING SERVICES, INC. dba BBM Construction Services HANDYMAN, BRN_A…" at bounding box center [499, 448] width 758 height 49
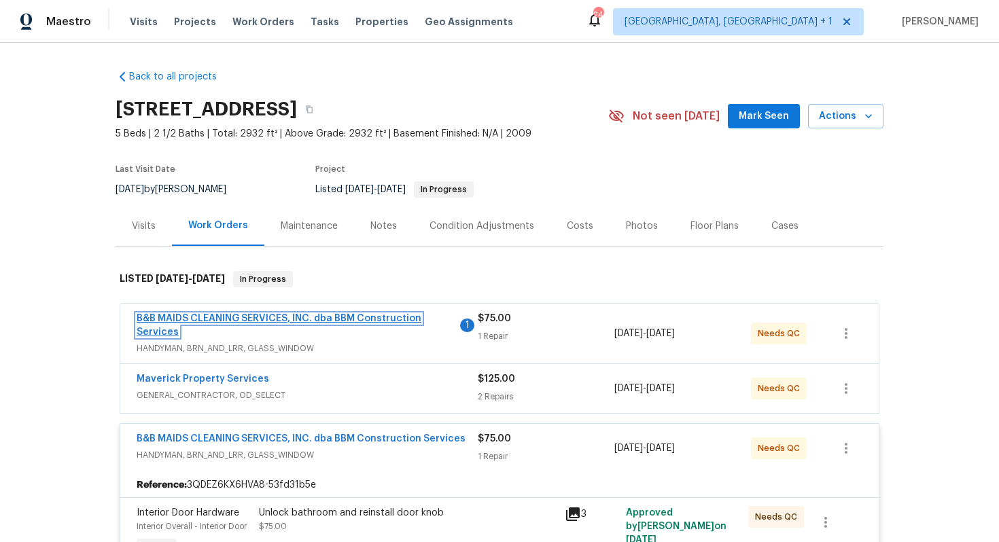
click at [357, 319] on link "B&B MAIDS CLEANING SERVICES, INC. dba BBM Construction Services" at bounding box center [279, 325] width 285 height 23
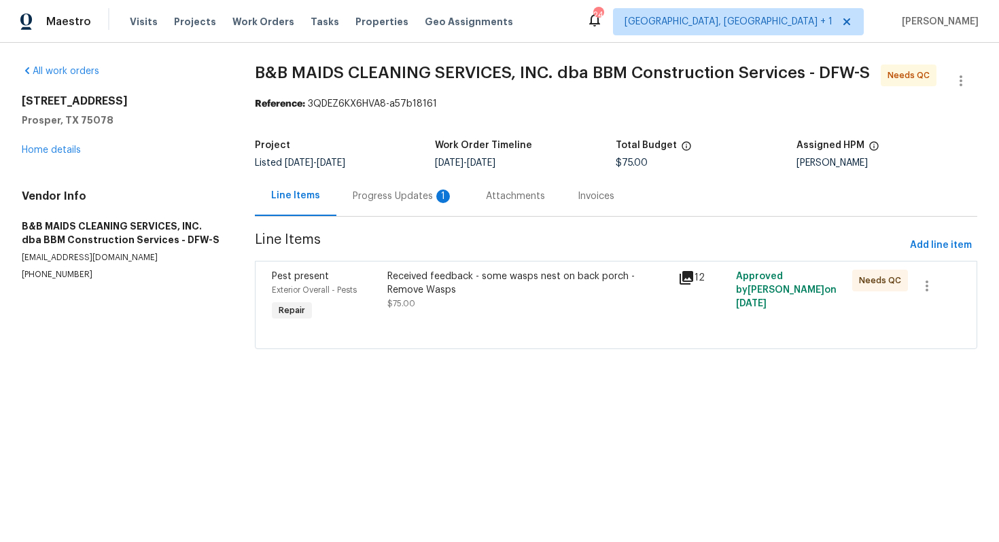
click at [466, 295] on div "Received feedback - some wasps nest on back porch - Remove Wasps" at bounding box center [528, 283] width 282 height 27
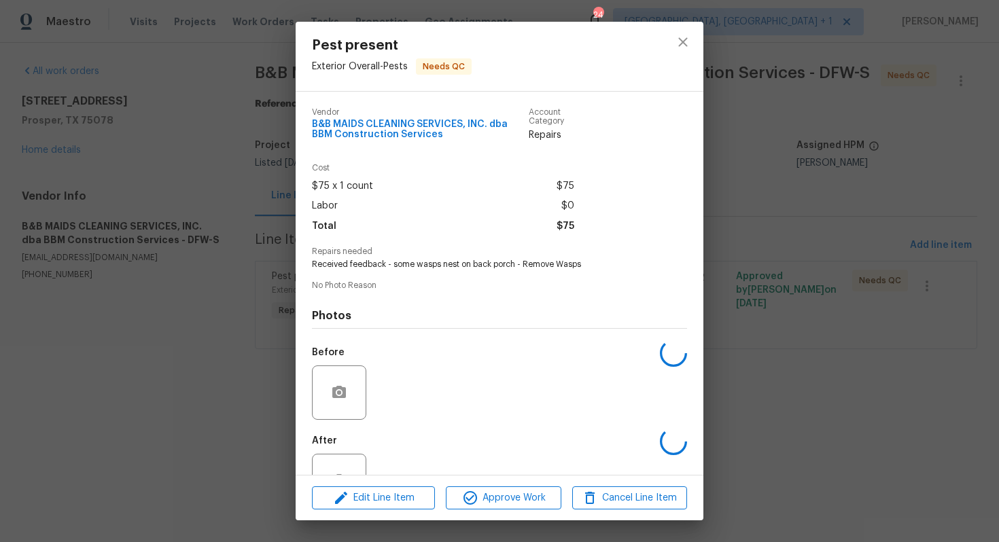
scroll to position [47, 0]
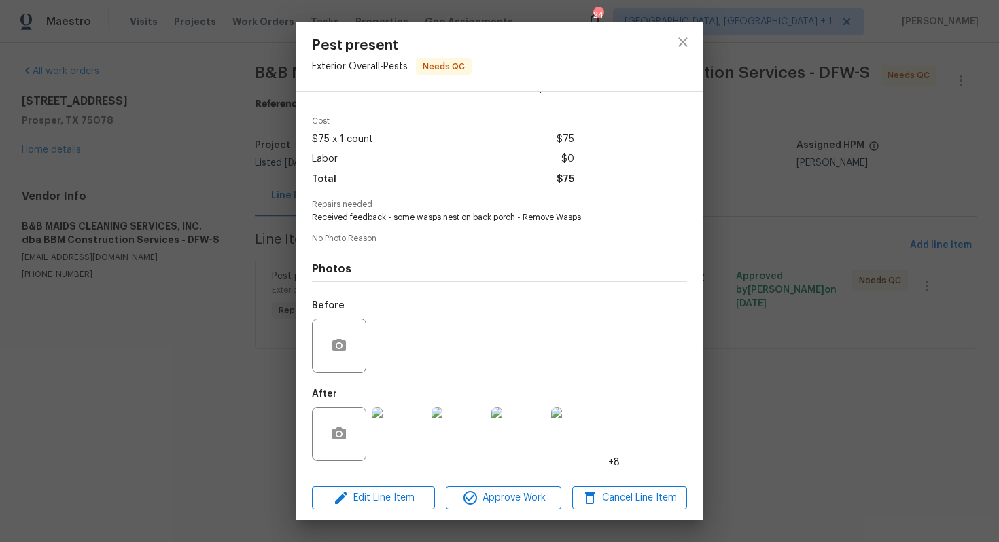
click at [399, 431] on img at bounding box center [399, 434] width 54 height 54
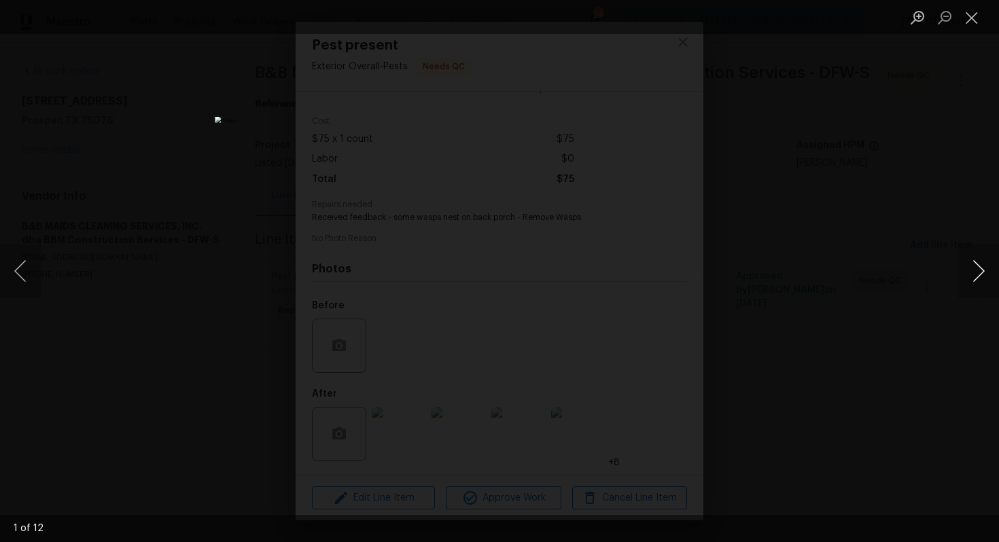
click at [977, 277] on button "Next image" at bounding box center [978, 271] width 41 height 54
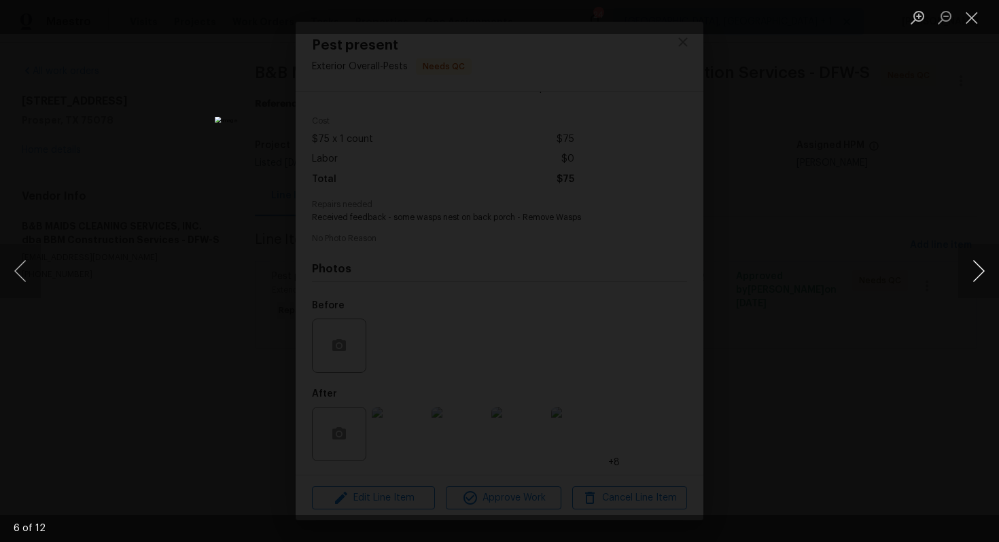
click at [977, 277] on button "Next image" at bounding box center [978, 271] width 41 height 54
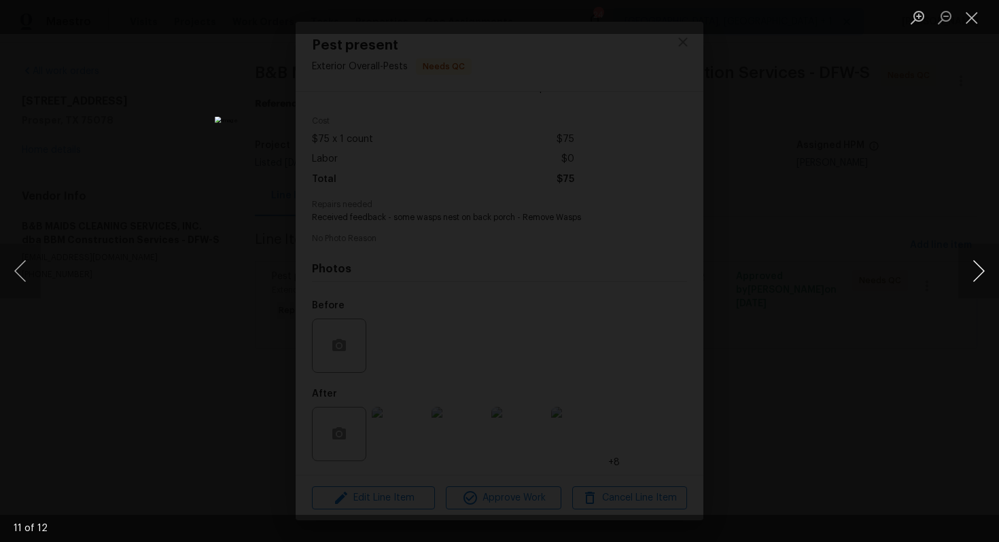
click at [977, 277] on button "Next image" at bounding box center [978, 271] width 41 height 54
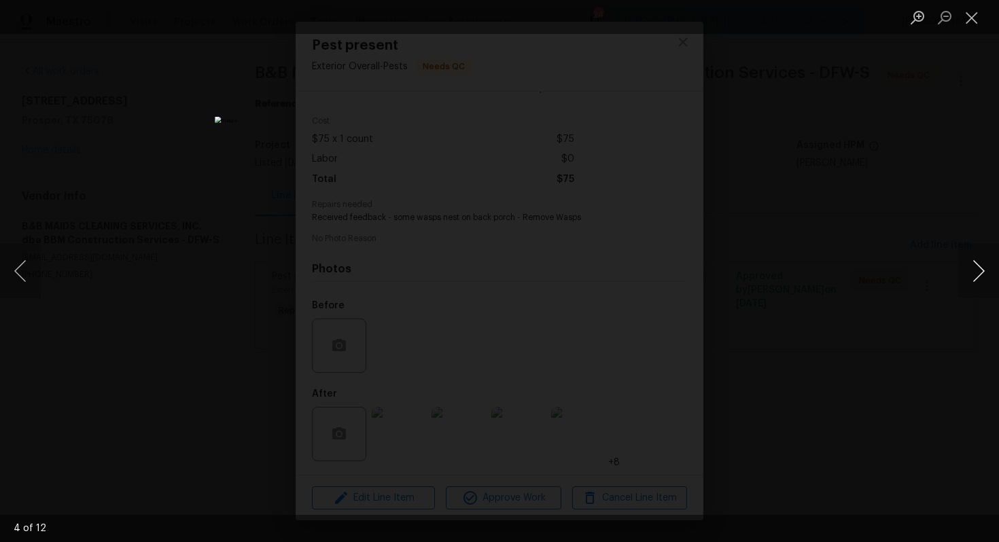
click at [977, 277] on button "Next image" at bounding box center [978, 271] width 41 height 54
click at [851, 273] on div "Lightbox" at bounding box center [499, 271] width 999 height 542
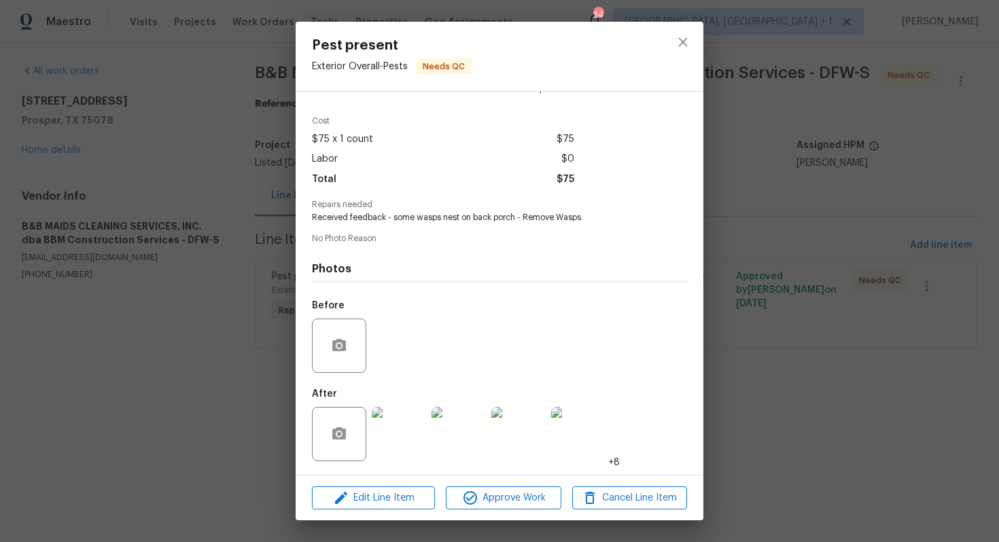
click at [768, 266] on div "Pest present Exterior Overall - Pests Needs QC Vendor B&B MAIDS CLEANING SERVIC…" at bounding box center [499, 271] width 999 height 542
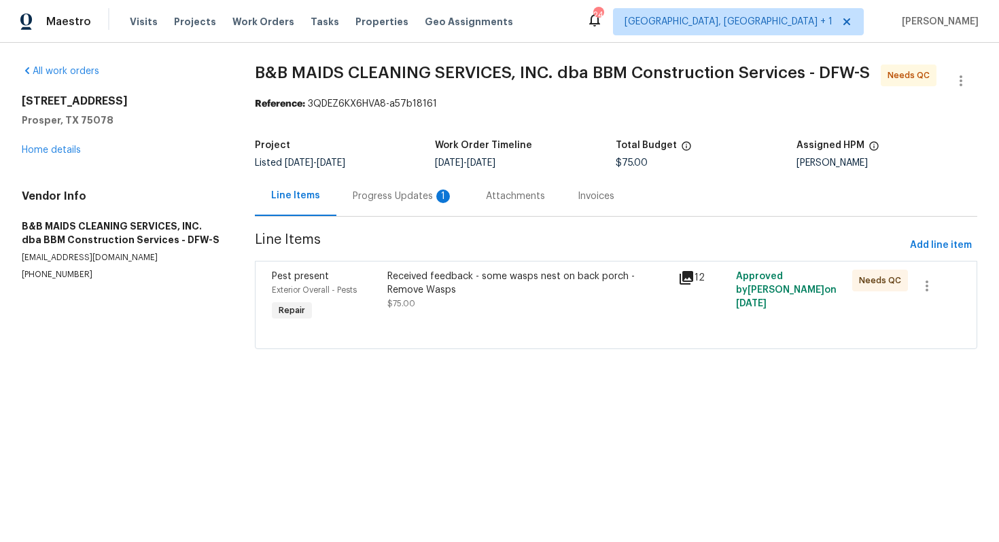
click at [389, 182] on div "Progress Updates 1" at bounding box center [402, 196] width 133 height 40
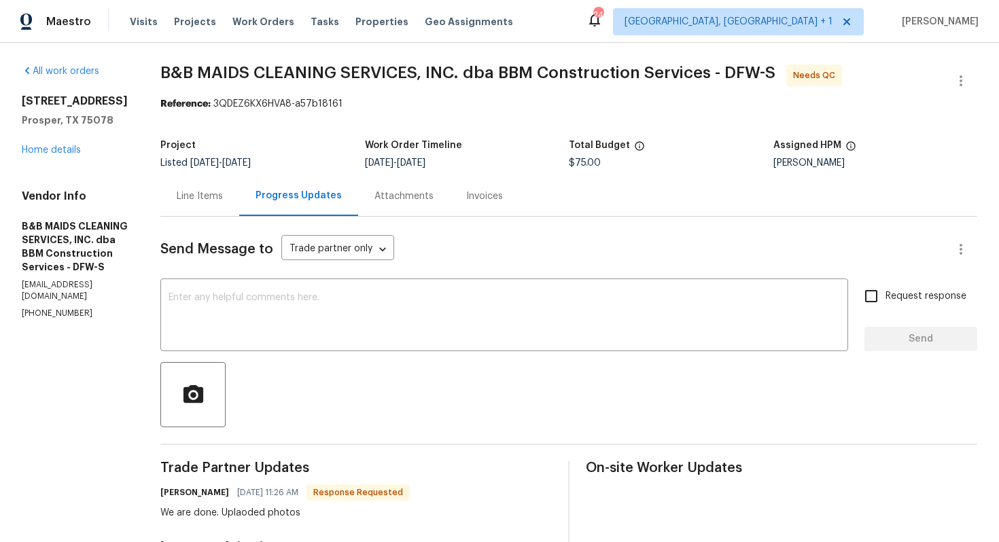
click at [223, 199] on div "Line Items" at bounding box center [200, 197] width 46 height 14
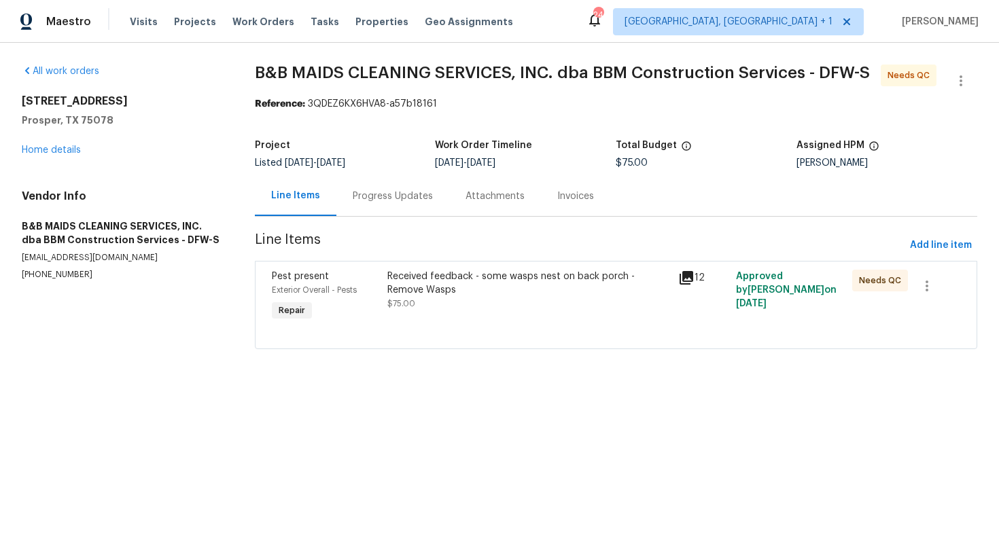
click at [485, 279] on div "Received feedback - some wasps nest on back porch - Remove Wasps" at bounding box center [528, 283] width 282 height 27
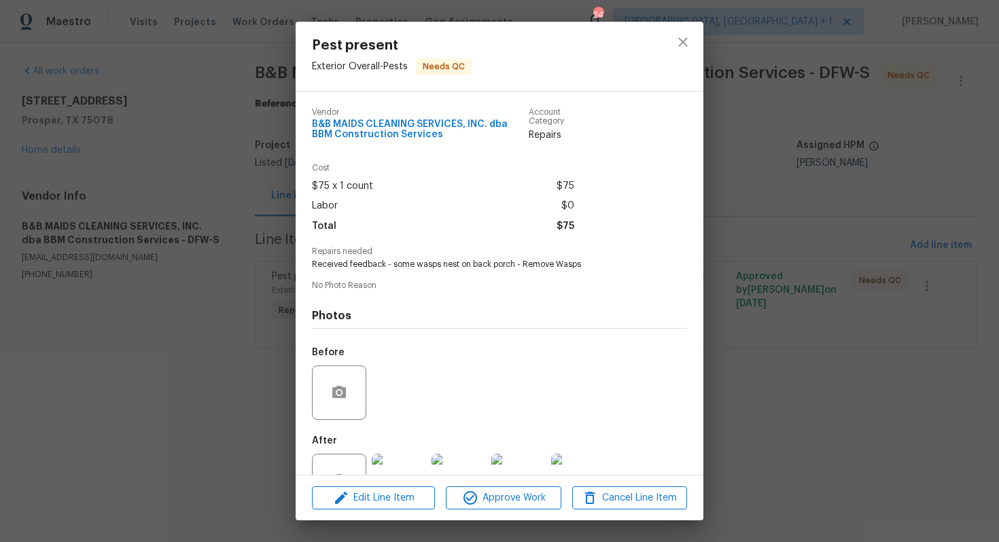
scroll to position [47, 0]
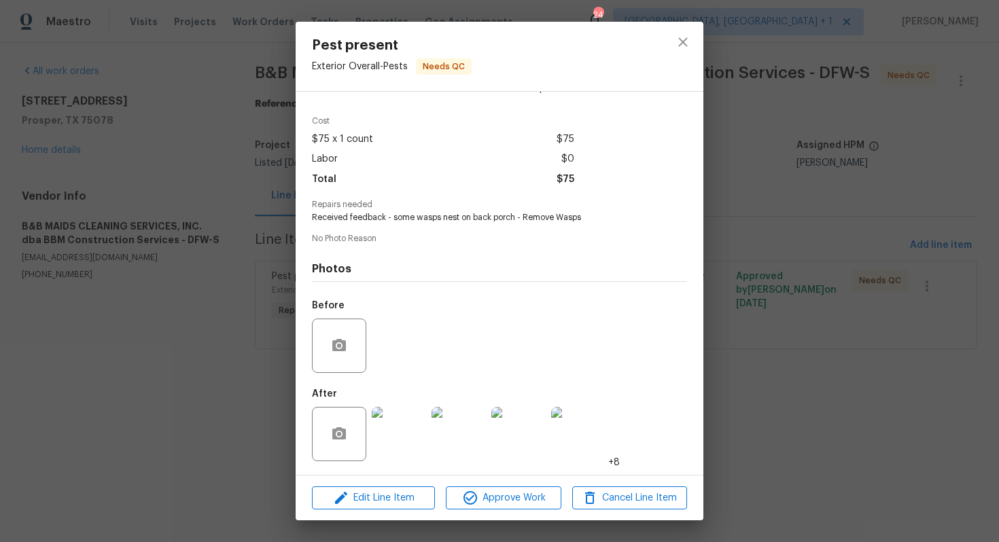
click at [404, 430] on img at bounding box center [399, 434] width 54 height 54
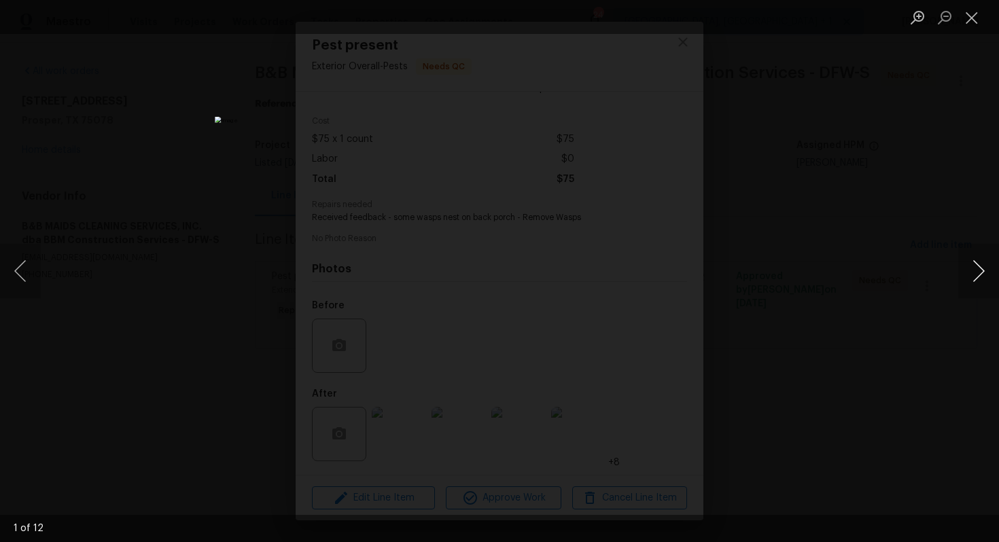
click at [982, 271] on button "Next image" at bounding box center [978, 271] width 41 height 54
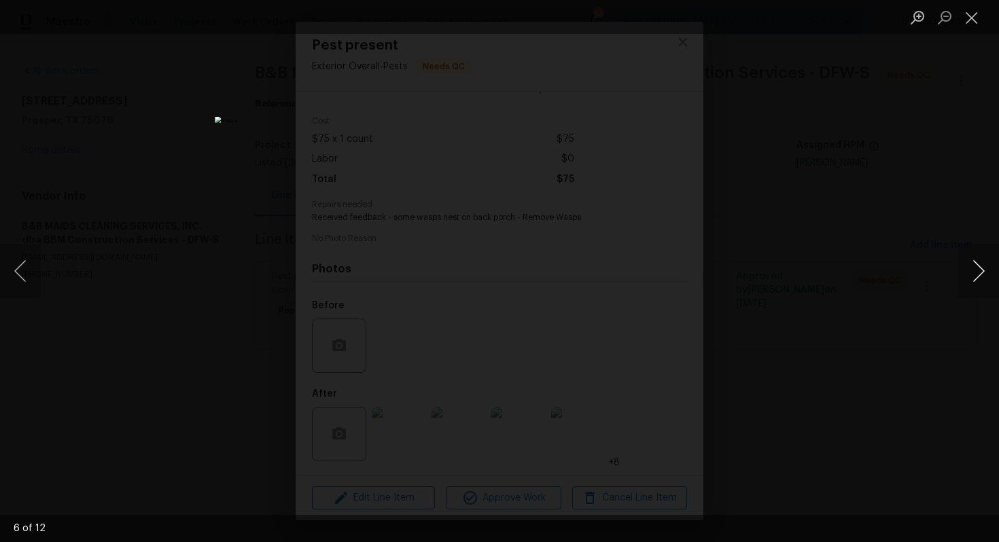
click at [982, 271] on button "Next image" at bounding box center [978, 271] width 41 height 54
click at [17, 281] on button "Previous image" at bounding box center [20, 271] width 41 height 54
click at [964, 266] on button "Next image" at bounding box center [978, 271] width 41 height 54
click at [20, 273] on button "Previous image" at bounding box center [20, 271] width 41 height 54
click at [981, 273] on button "Next image" at bounding box center [978, 271] width 41 height 54
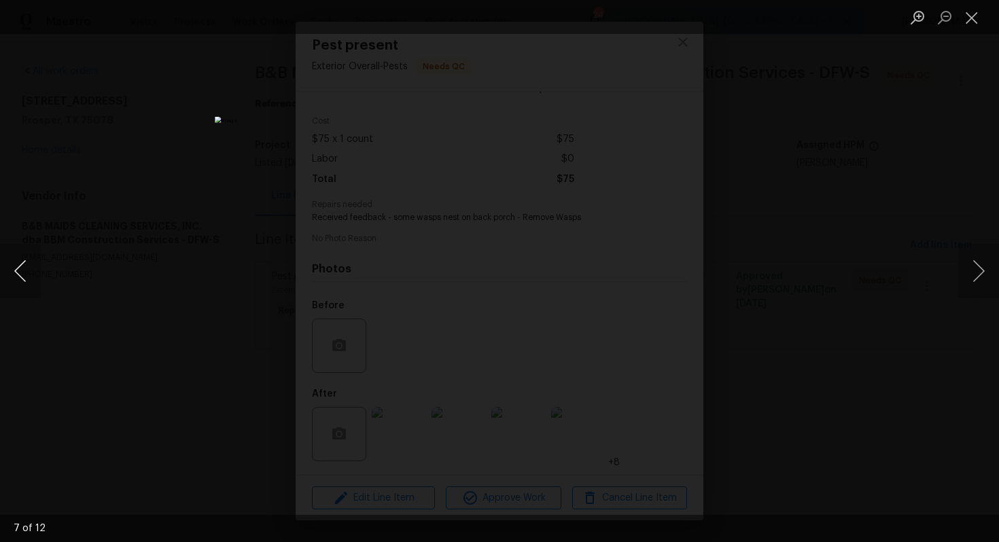
click at [20, 270] on button "Previous image" at bounding box center [20, 271] width 41 height 54
click at [977, 274] on button "Next image" at bounding box center [978, 271] width 41 height 54
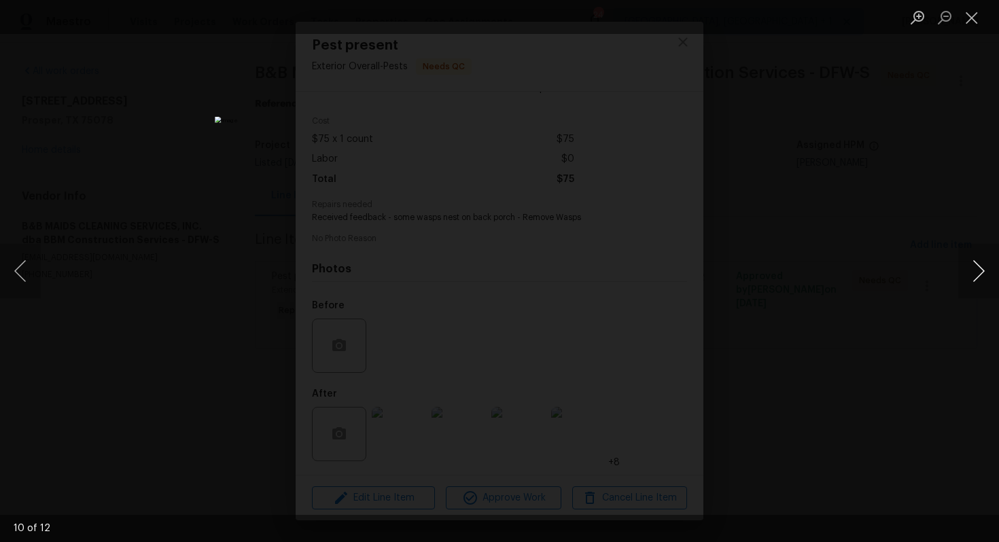
click at [977, 274] on button "Next image" at bounding box center [978, 271] width 41 height 54
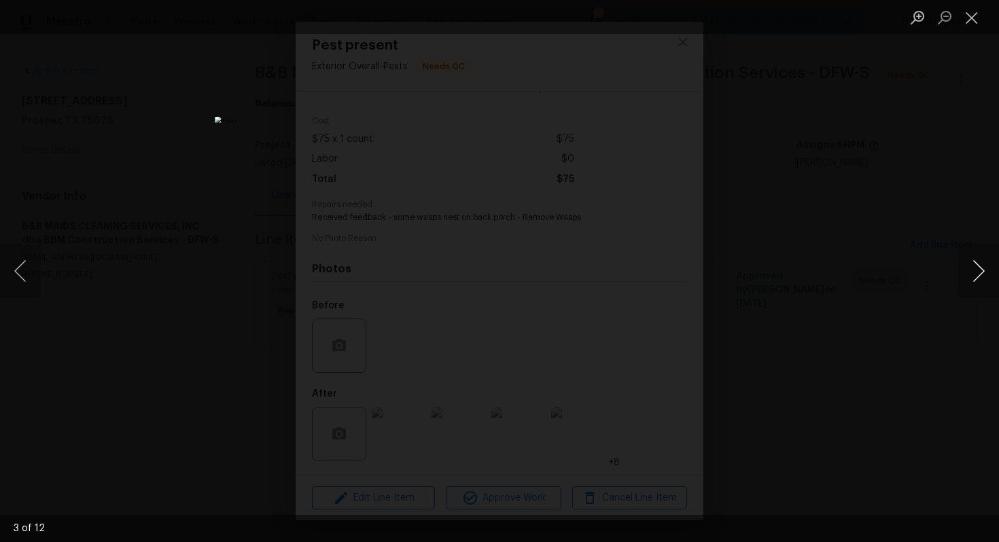
click at [977, 274] on button "Next image" at bounding box center [978, 271] width 41 height 54
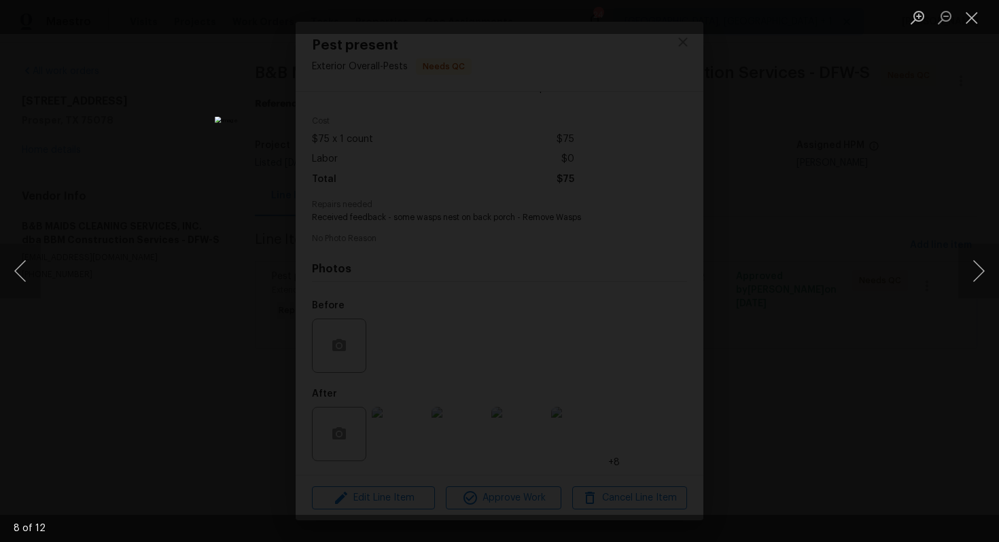
click at [861, 300] on div "Lightbox" at bounding box center [499, 271] width 999 height 542
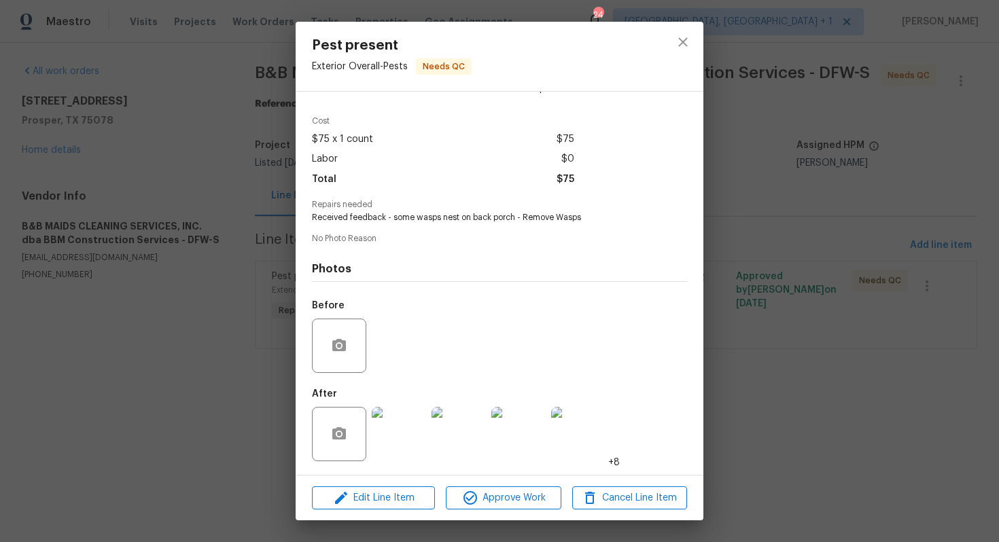
click at [774, 279] on div "Pest present Exterior Overall - Pests Needs QC Vendor B&B MAIDS CLEANING SERVIC…" at bounding box center [499, 271] width 999 height 542
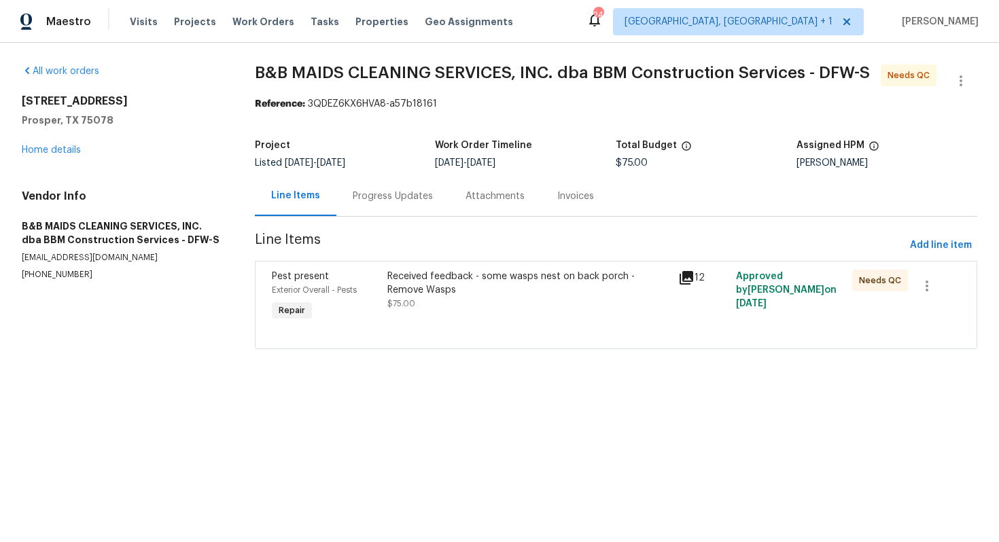
click at [383, 208] on div "Progress Updates" at bounding box center [392, 196] width 113 height 40
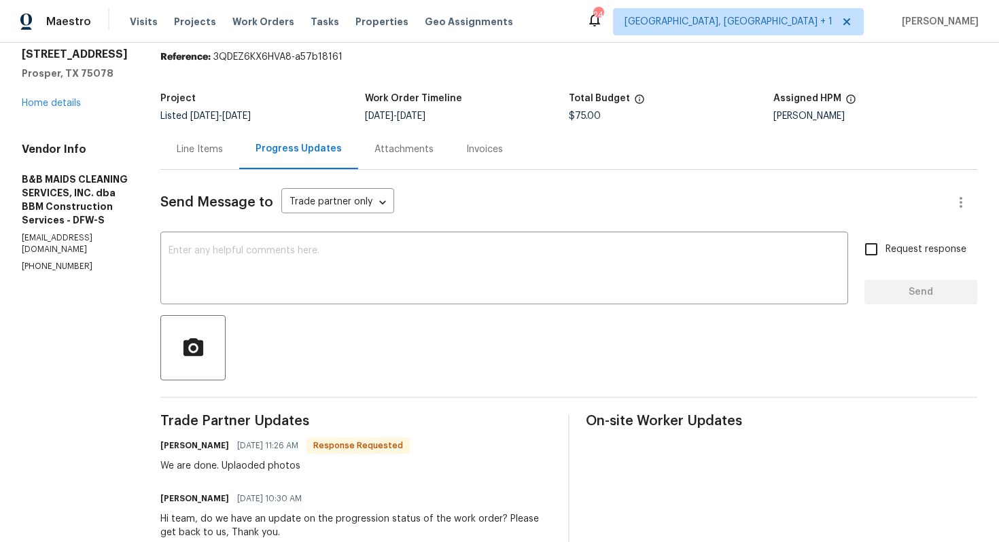
scroll to position [49, 0]
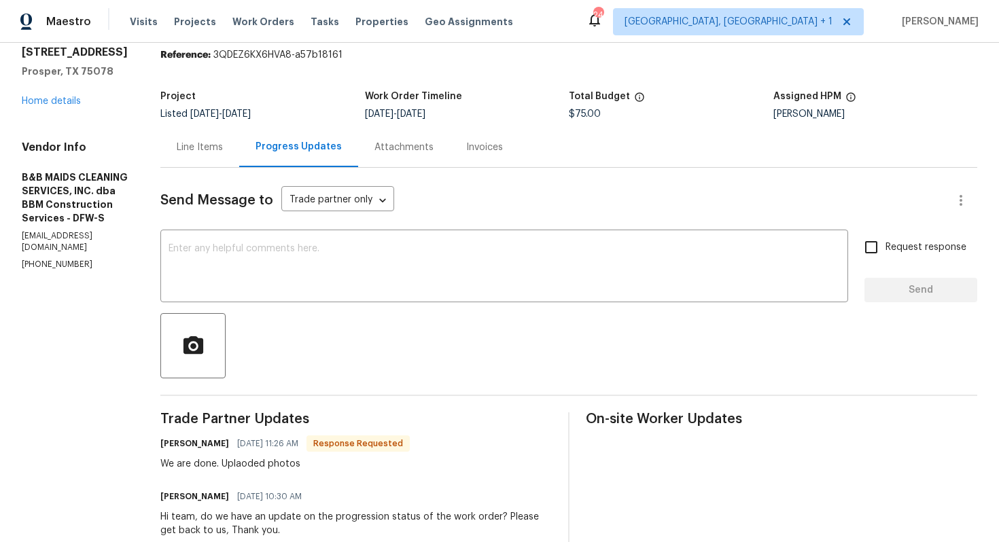
click at [216, 443] on h6 "Allan Nascimento" at bounding box center [194, 444] width 69 height 14
copy h6 "Allan"
click at [401, 236] on div "x ​" at bounding box center [503, 267] width 687 height 69
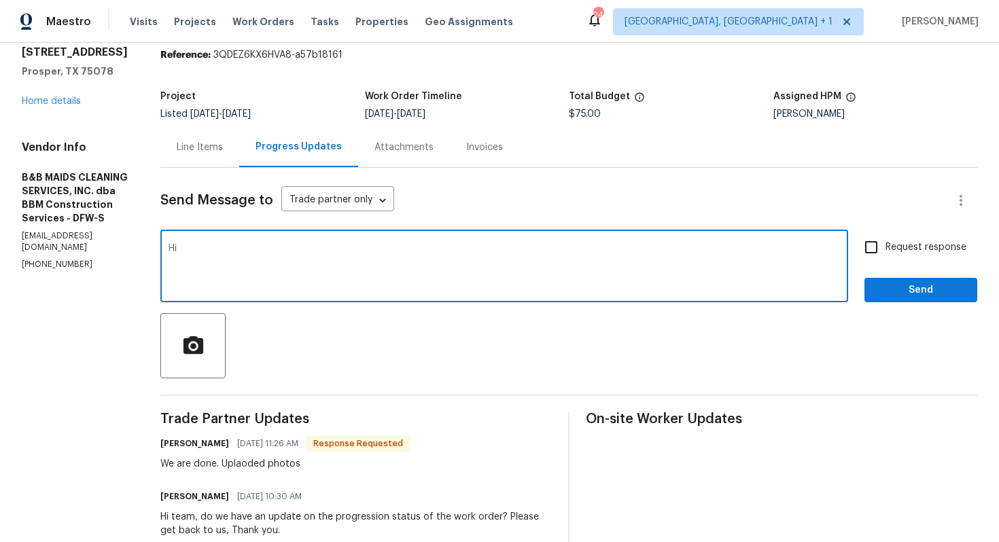
paste textarea "Allan"
click at [325, 245] on textarea "Hi Allan, thank you for compleitng the job. WO is approved. Thanks!!" at bounding box center [503, 268] width 671 height 48
click at [554, 250] on textarea "Hi Allan, thank you for completing the job. WO is approved. Thanks!!" at bounding box center [503, 268] width 671 height 48
type textarea "Hi Allan, thank you for completing the job. WO is approved. Thanks!!"
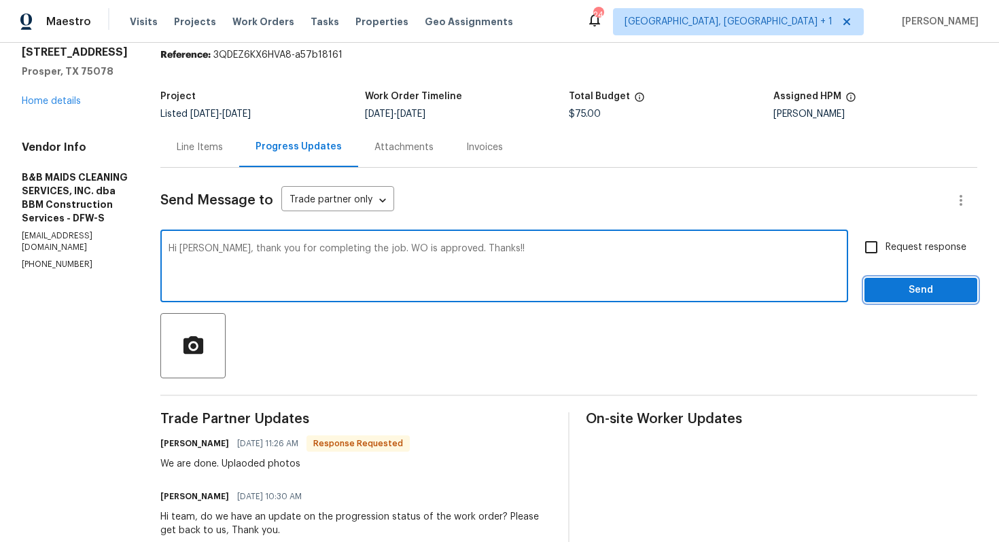
click at [898, 290] on span "Send" at bounding box center [920, 290] width 91 height 17
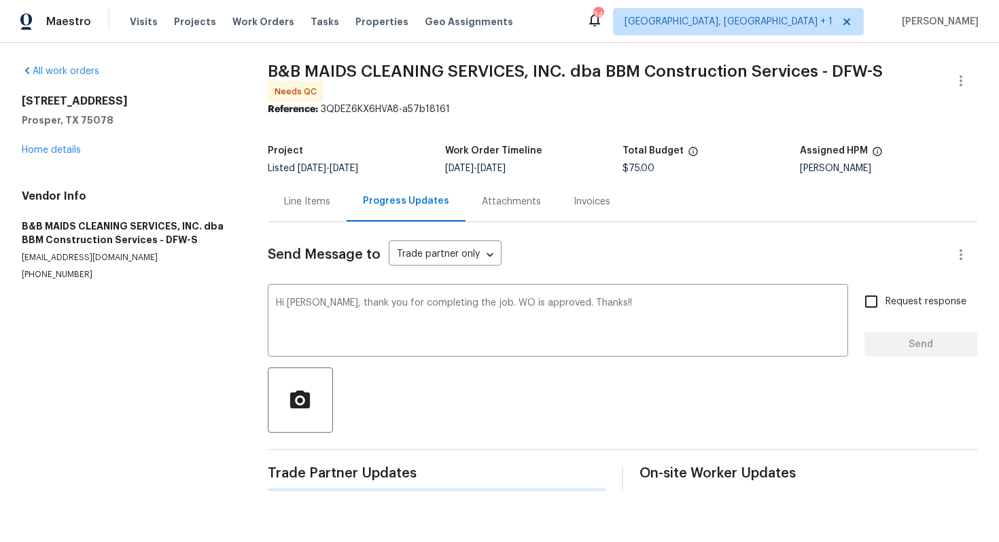
scroll to position [0, 0]
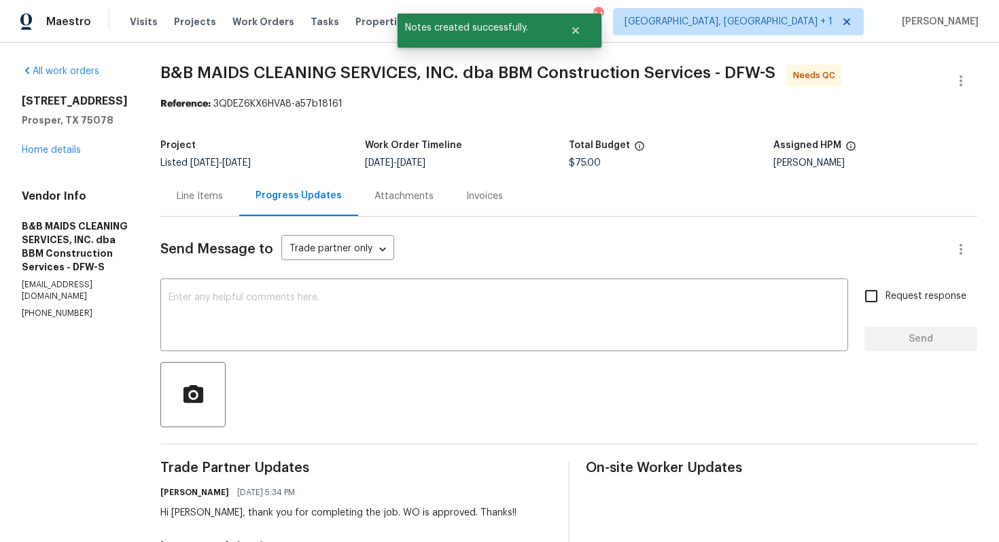
click at [223, 194] on div "Line Items" at bounding box center [199, 196] width 79 height 40
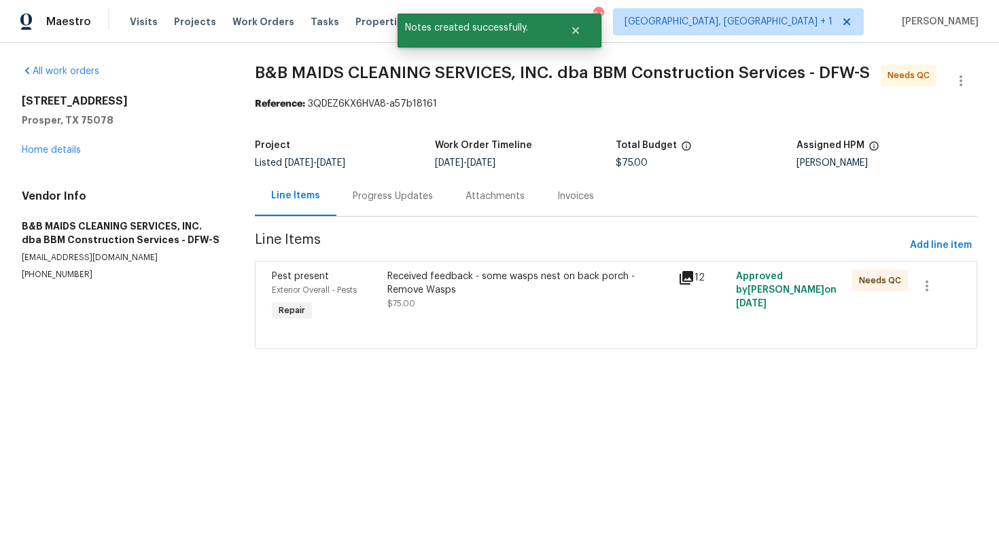
click at [465, 319] on div "Received feedback - some wasps nest on back porch - Remove Wasps $75.00" at bounding box center [528, 297] width 290 height 62
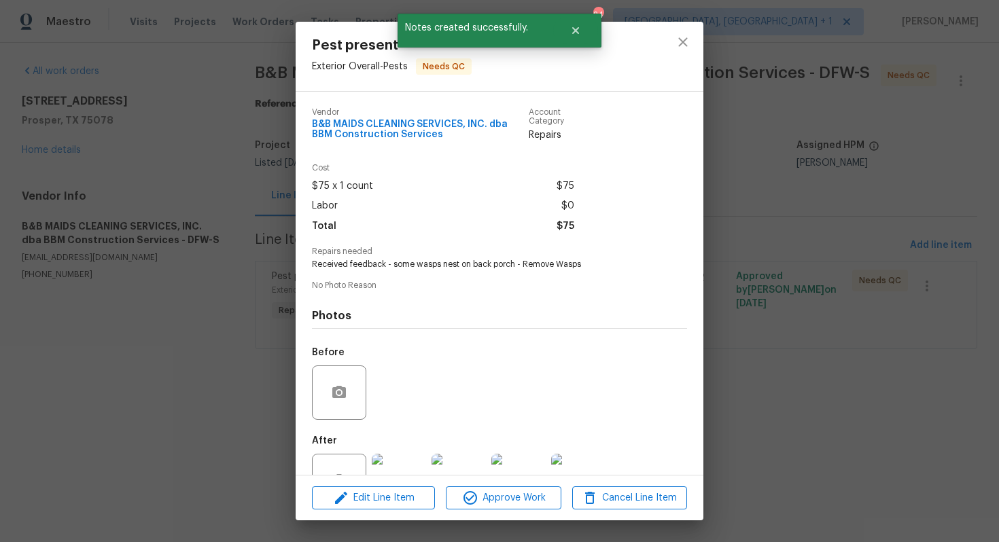
scroll to position [47, 0]
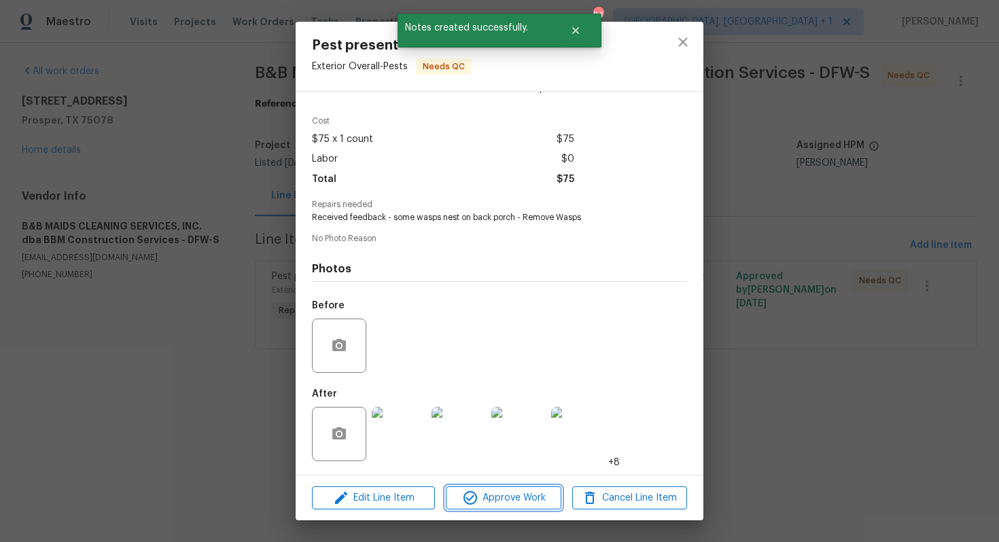
click at [480, 494] on span "Approve Work" at bounding box center [503, 498] width 107 height 17
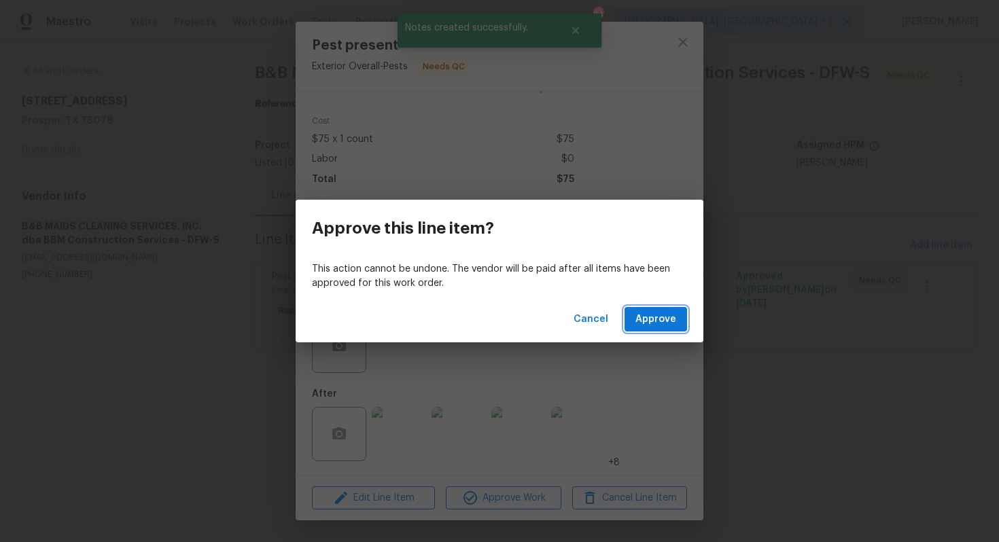
click at [645, 325] on span "Approve" at bounding box center [655, 319] width 41 height 17
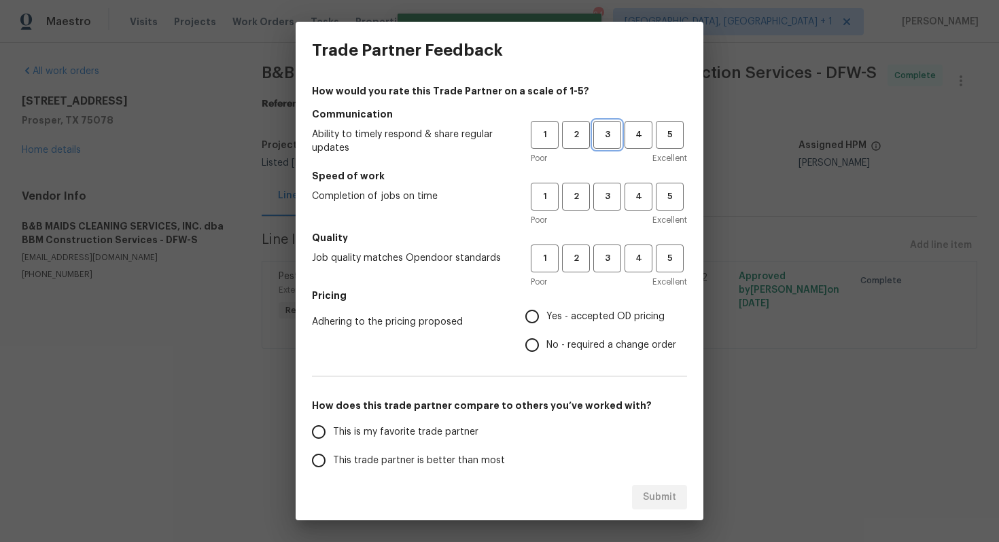
click at [599, 143] on button "3" at bounding box center [607, 135] width 28 height 28
click at [635, 142] on span "4" at bounding box center [638, 135] width 25 height 16
click at [637, 194] on span "4" at bounding box center [638, 197] width 25 height 16
click at [632, 269] on button "4" at bounding box center [638, 259] width 28 height 28
click at [550, 321] on span "Yes - accepted OD pricing" at bounding box center [605, 317] width 118 height 14
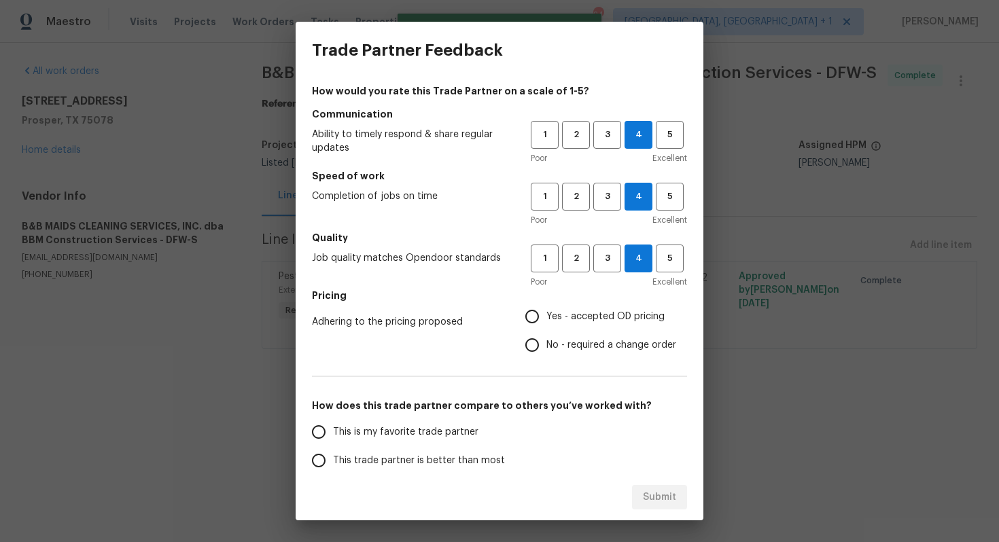
click at [546, 321] on input "Yes - accepted OD pricing" at bounding box center [532, 316] width 29 height 29
radio input "true"
click at [422, 456] on span "This trade partner is better than most" at bounding box center [419, 461] width 172 height 14
click at [333, 456] on input "This trade partner is better than most" at bounding box center [318, 460] width 29 height 29
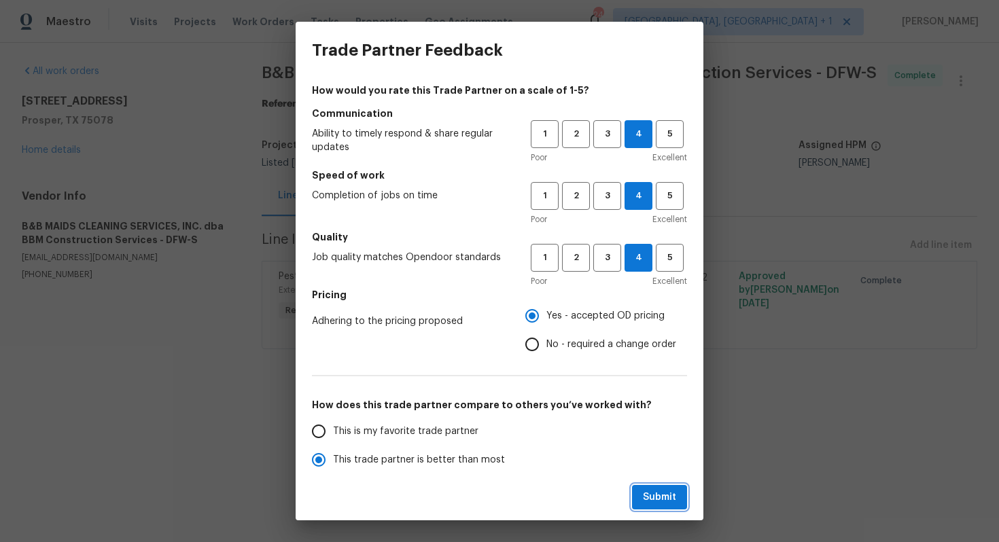
click at [675, 498] on span "Submit" at bounding box center [659, 497] width 33 height 17
radio input "true"
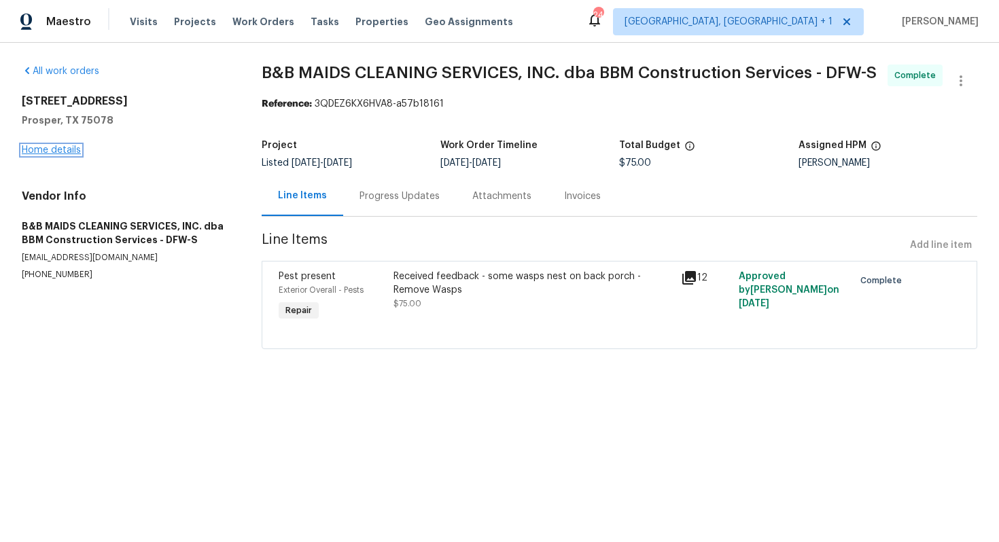
click at [66, 151] on link "Home details" at bounding box center [51, 150] width 59 height 10
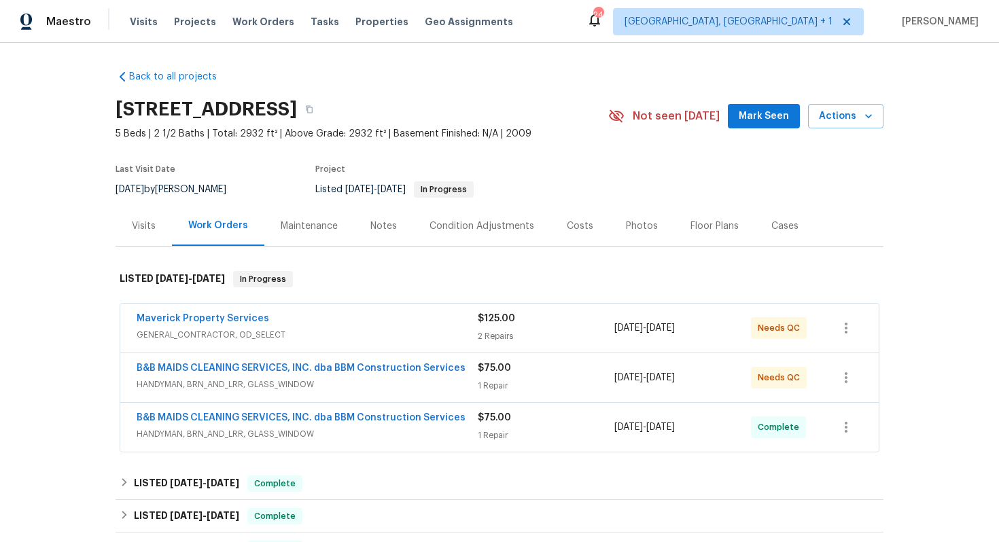
click at [541, 374] on div "$75.00" at bounding box center [546, 368] width 137 height 14
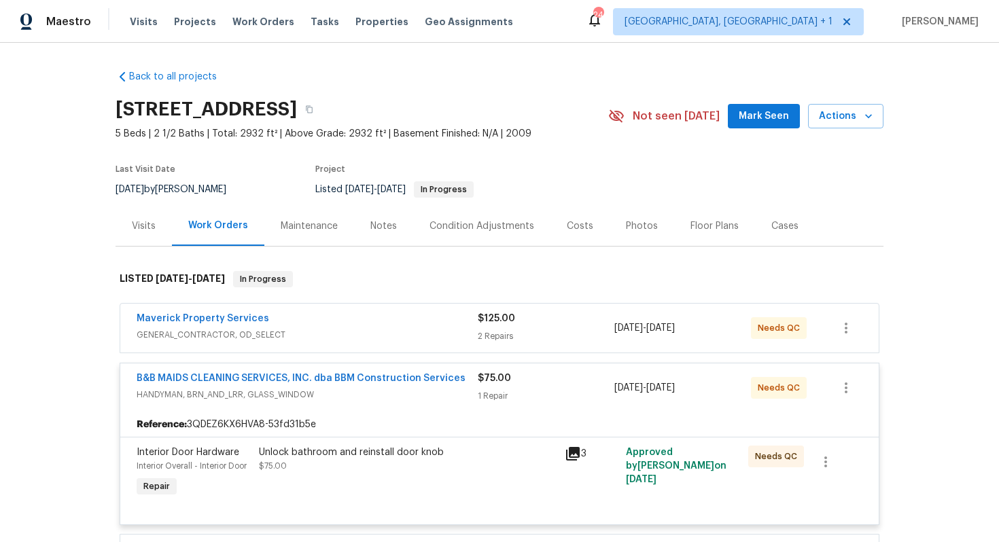
click at [548, 325] on div "$125.00" at bounding box center [546, 319] width 137 height 14
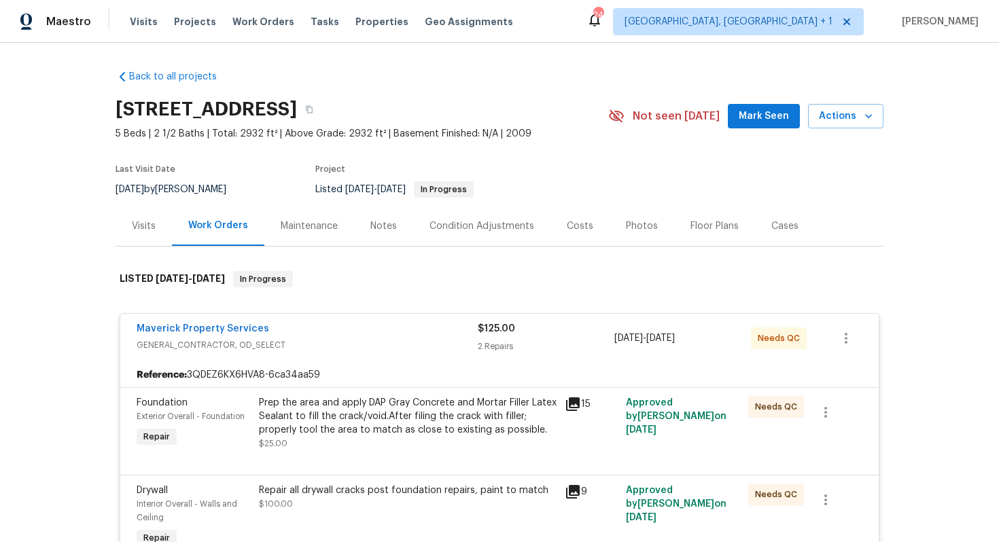
click at [393, 332] on div "Maverick Property Services" at bounding box center [307, 330] width 341 height 16
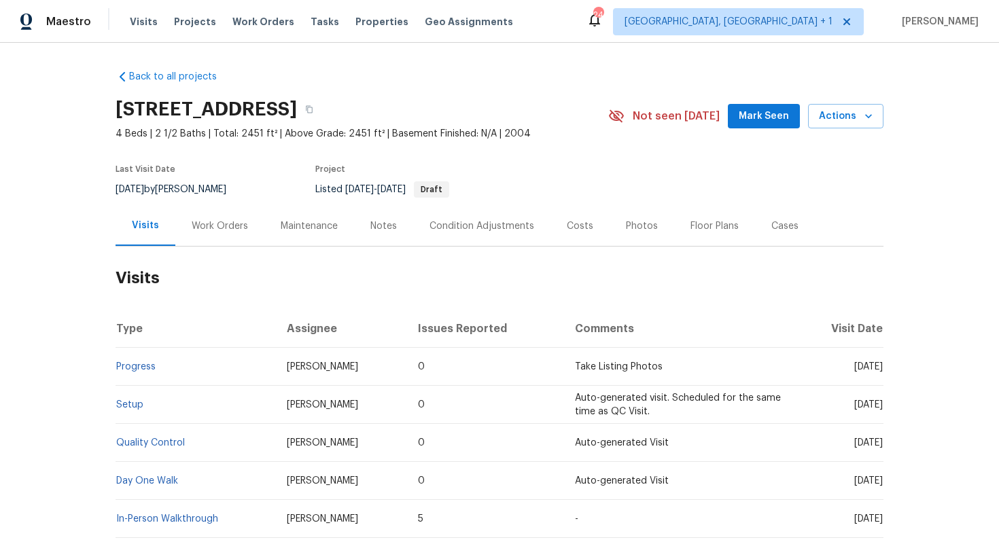
click at [240, 225] on div "Work Orders" at bounding box center [220, 226] width 56 height 14
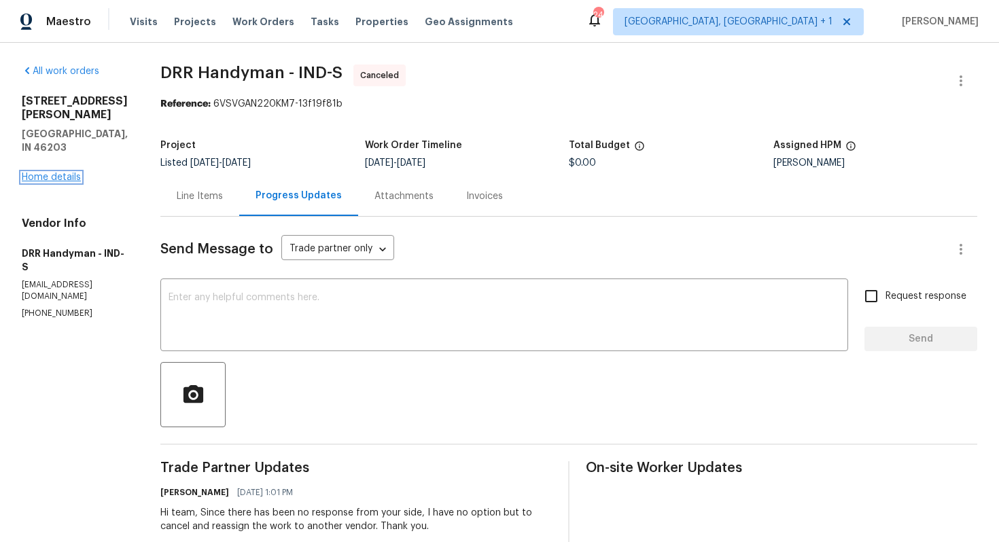
click at [64, 173] on link "Home details" at bounding box center [51, 178] width 59 height 10
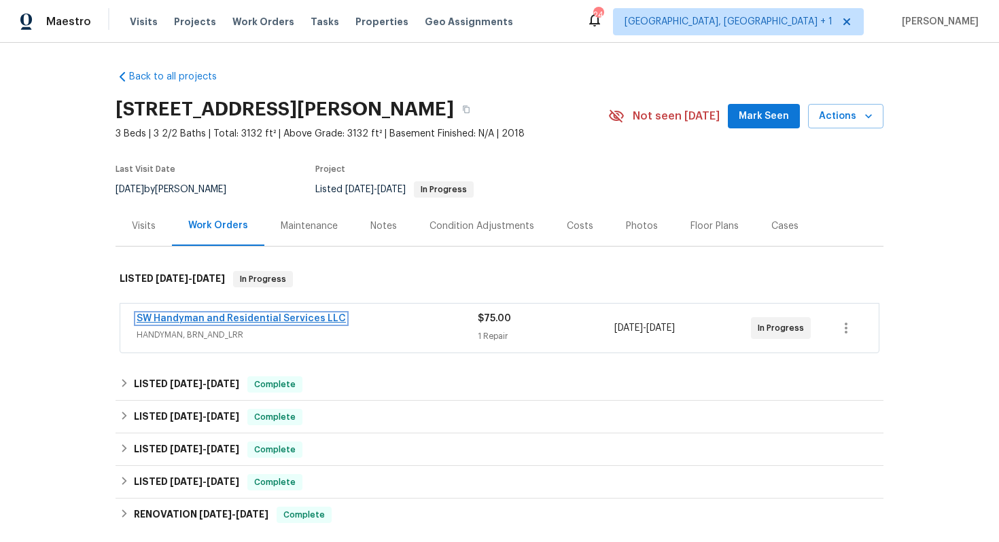
click at [232, 319] on link "SW Handyman and Residential Services LLC" at bounding box center [241, 319] width 209 height 10
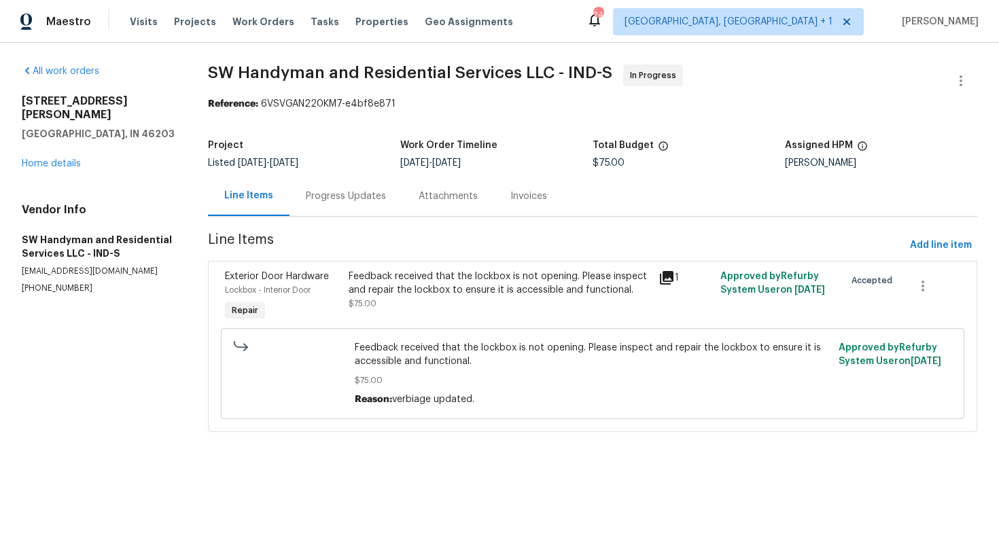
click at [355, 200] on div "Progress Updates" at bounding box center [346, 197] width 80 height 14
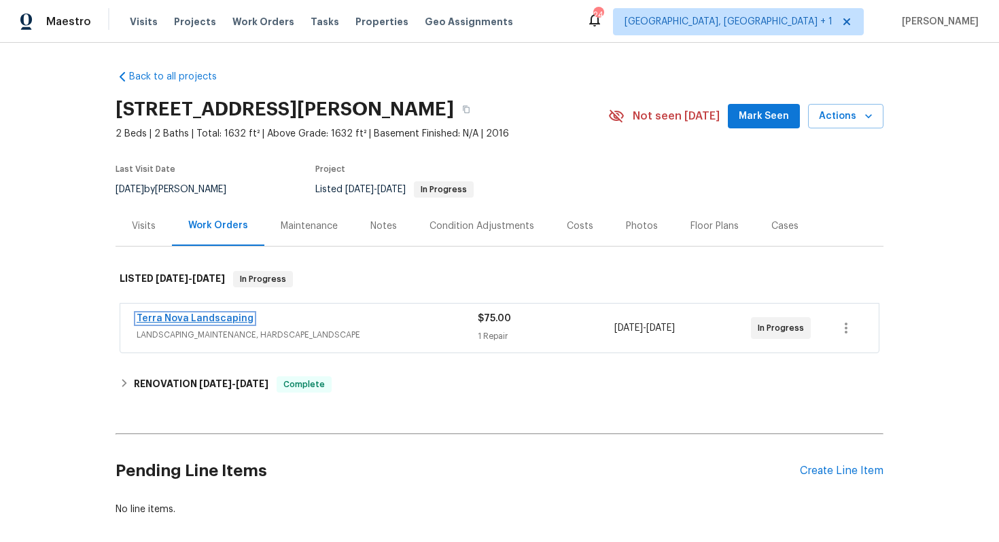
click at [187, 315] on link "Terra Nova Landscaping" at bounding box center [195, 319] width 117 height 10
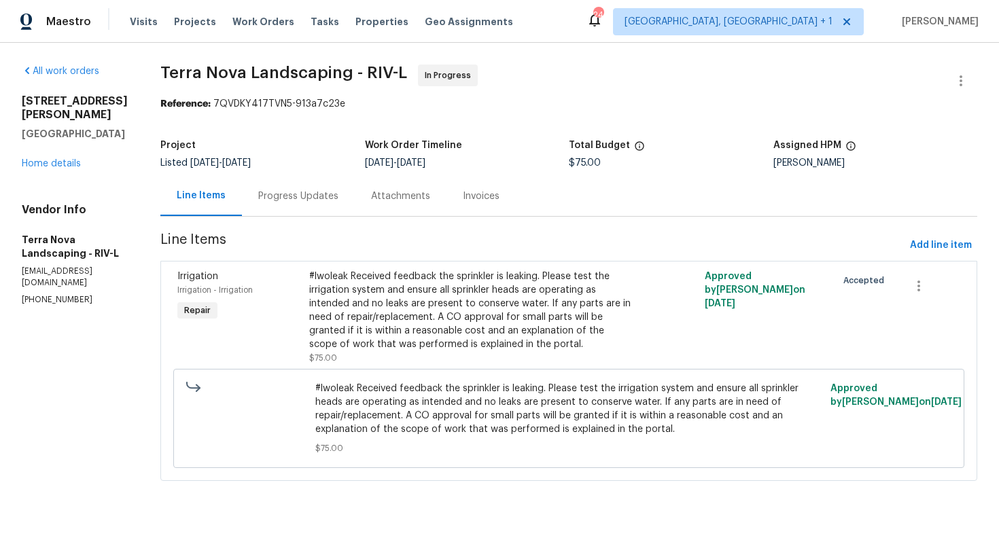
click at [281, 200] on div "Progress Updates" at bounding box center [298, 197] width 80 height 14
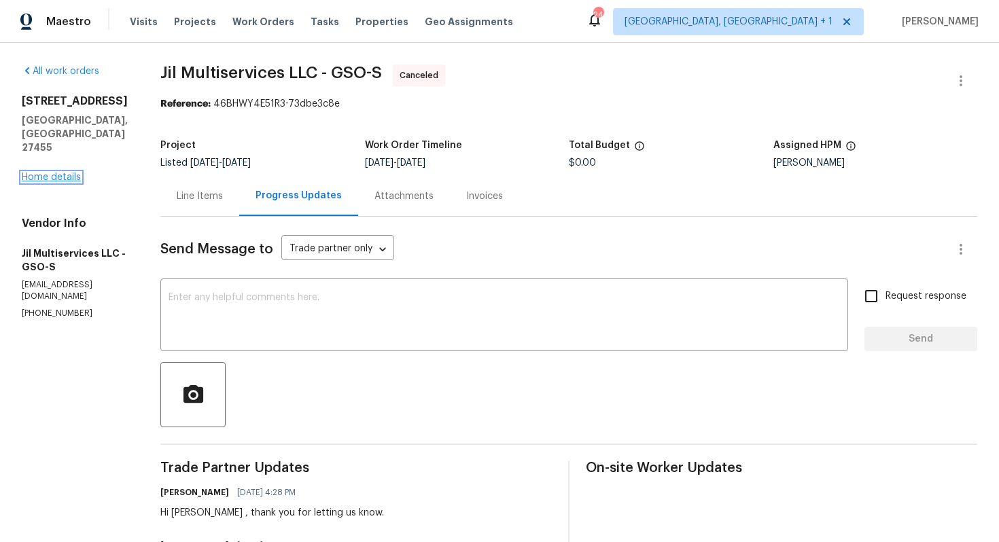
click at [45, 173] on link "Home details" at bounding box center [51, 178] width 59 height 10
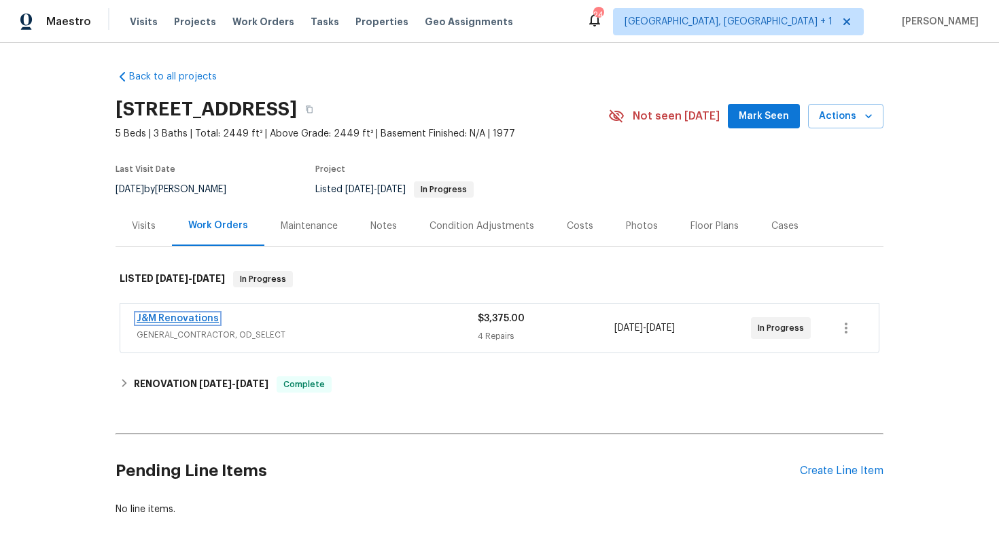
click at [200, 317] on link "J&M Renovations" at bounding box center [178, 319] width 82 height 10
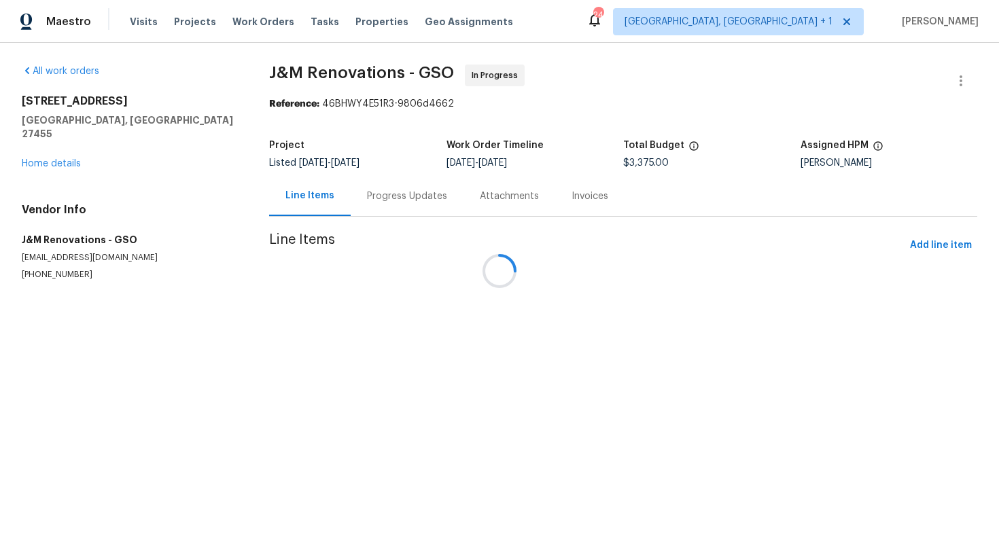
click at [365, 198] on div at bounding box center [499, 271] width 999 height 542
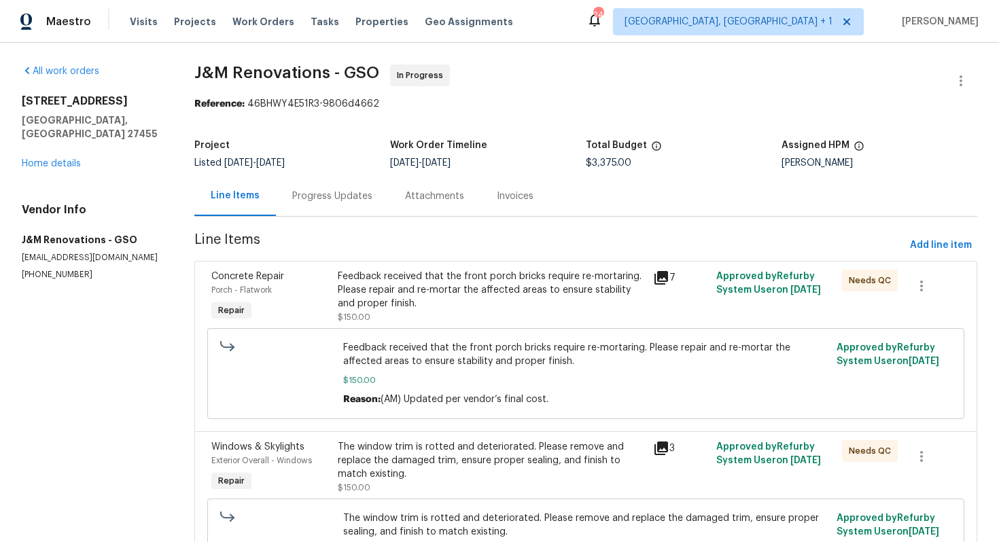
click at [372, 197] on div "Progress Updates" at bounding box center [332, 196] width 113 height 40
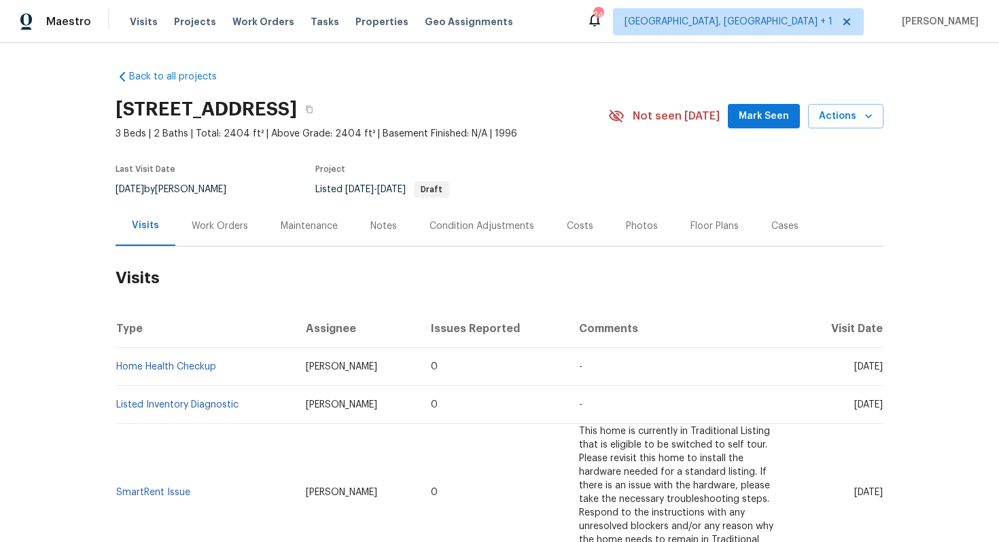
click at [231, 234] on div "Work Orders" at bounding box center [219, 226] width 89 height 40
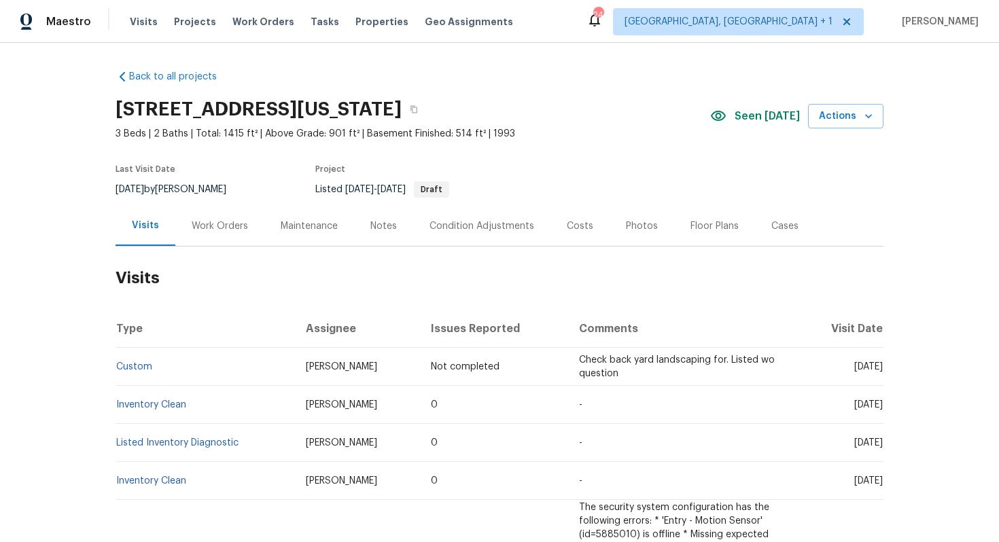
click at [207, 228] on div "Work Orders" at bounding box center [220, 226] width 56 height 14
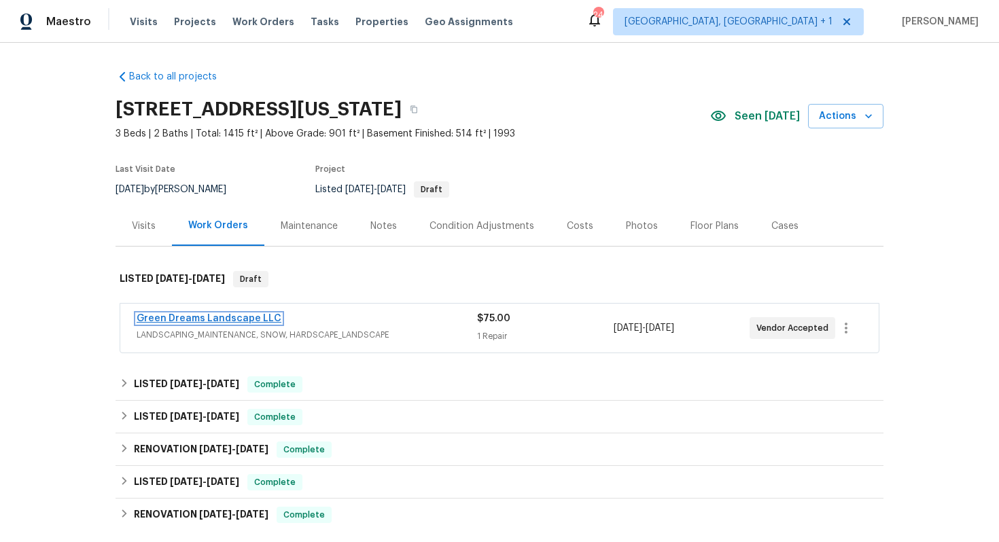
click at [196, 315] on link "Green Dreams Landscape LLC" at bounding box center [209, 319] width 145 height 10
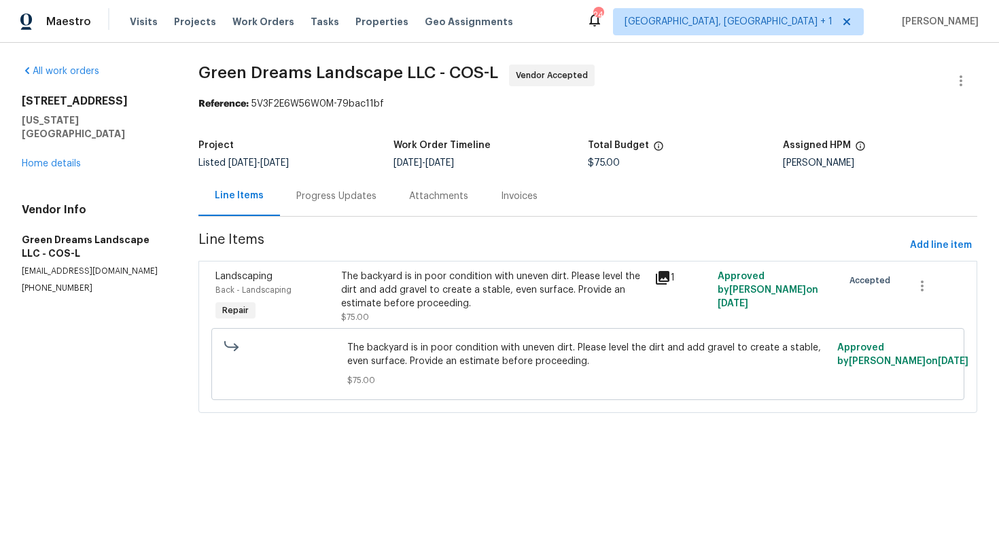
click at [370, 193] on div "Progress Updates" at bounding box center [336, 197] width 80 height 14
